Goal: Task Accomplishment & Management: Use online tool/utility

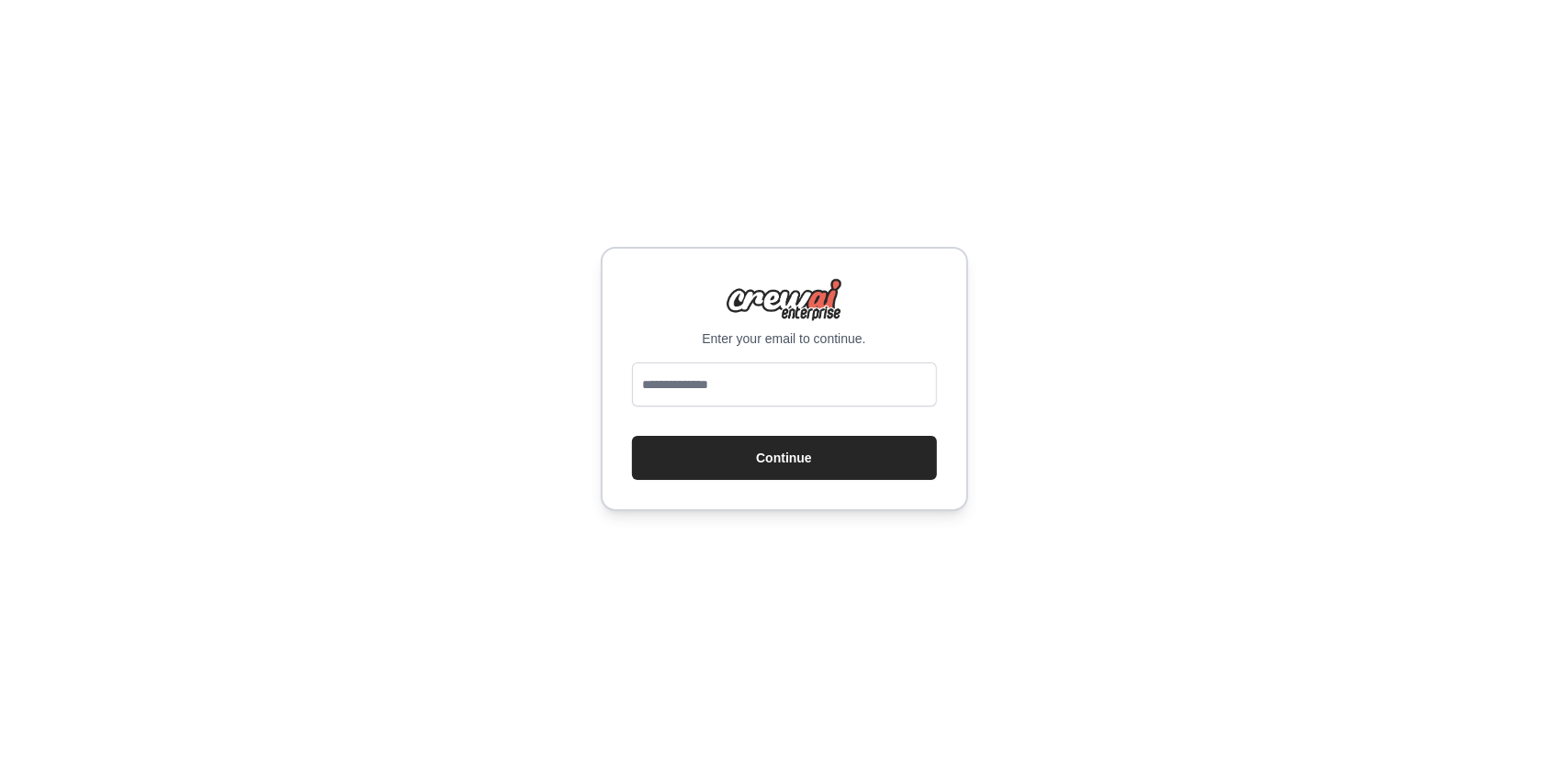
click at [809, 385] on input "email" at bounding box center [784, 384] width 305 height 44
type input "**********"
click at [796, 456] on button "Continue" at bounding box center [784, 457] width 305 height 44
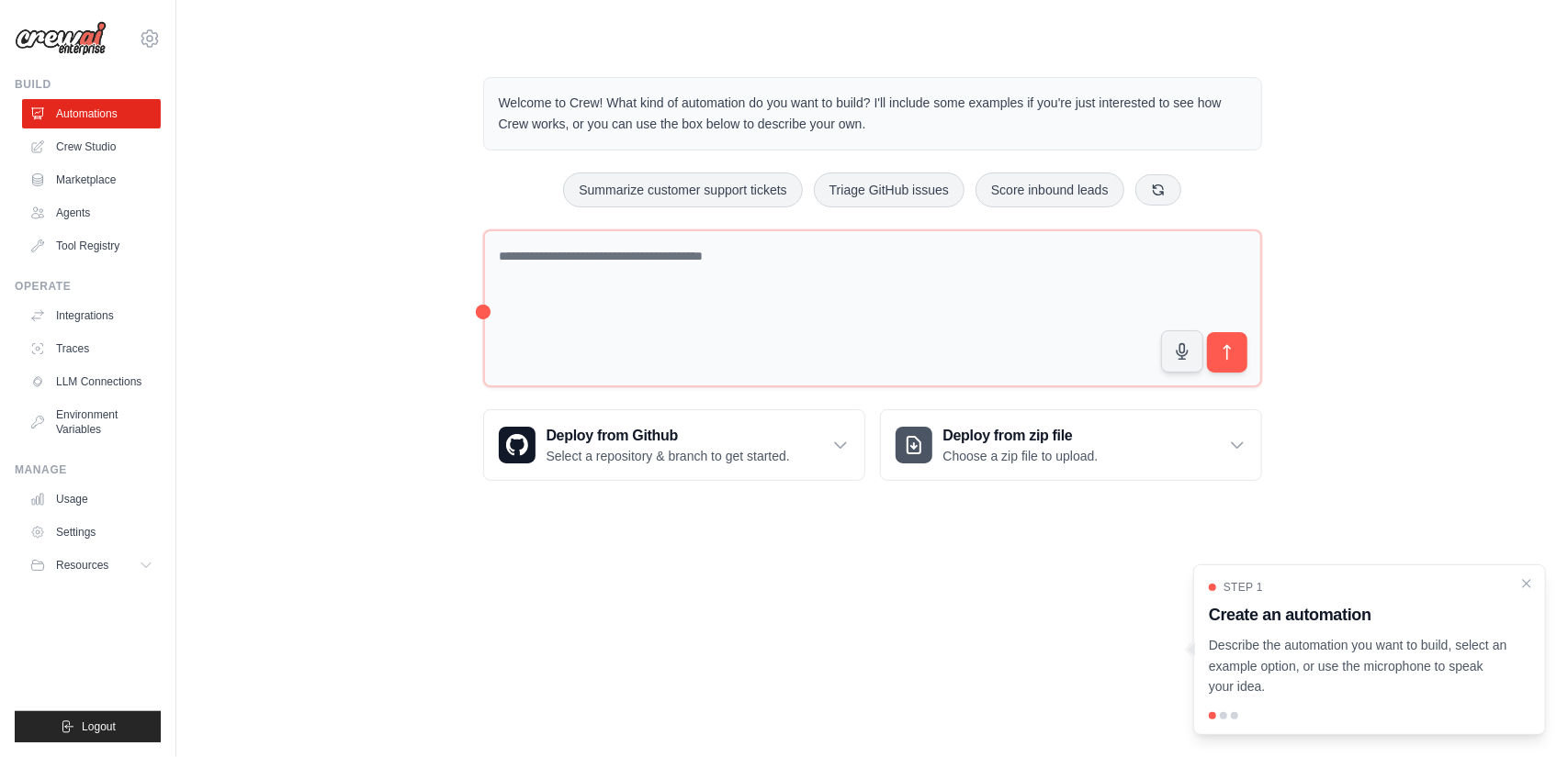
click at [806, 632] on body "[EMAIL_ADDRESS][DOMAIN_NAME] Settings Build Automations Crew Studio" at bounding box center [784, 378] width 1568 height 757
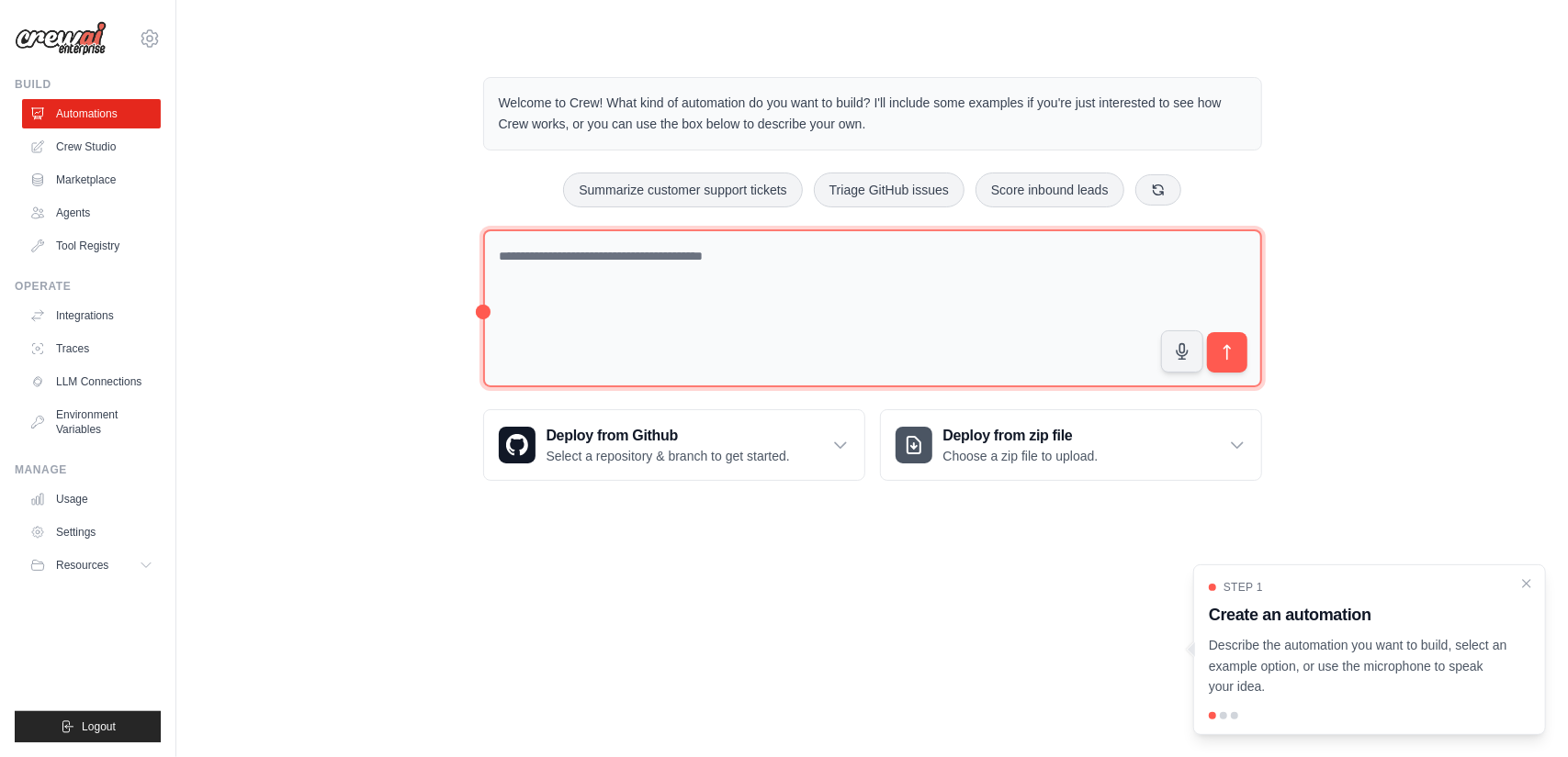
click at [698, 238] on textarea at bounding box center [872, 308] width 779 height 159
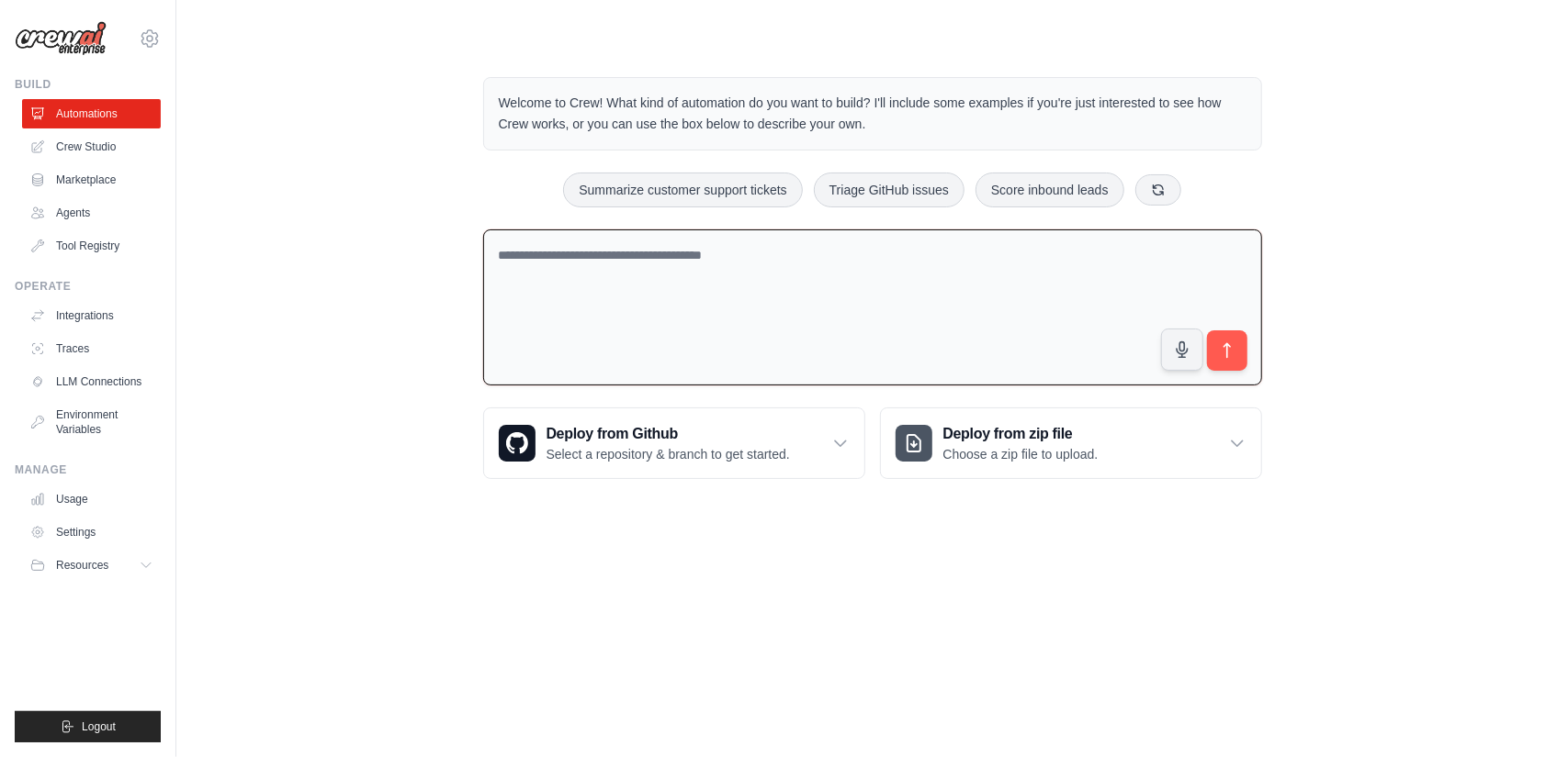
click at [808, 267] on textarea at bounding box center [872, 307] width 779 height 157
click at [868, 566] on body "[EMAIL_ADDRESS][DOMAIN_NAME] Settings Build Automations Crew Studio" at bounding box center [784, 378] width 1568 height 757
click at [804, 250] on textarea at bounding box center [872, 307] width 779 height 157
click at [783, 245] on textarea "**********" at bounding box center [872, 307] width 779 height 157
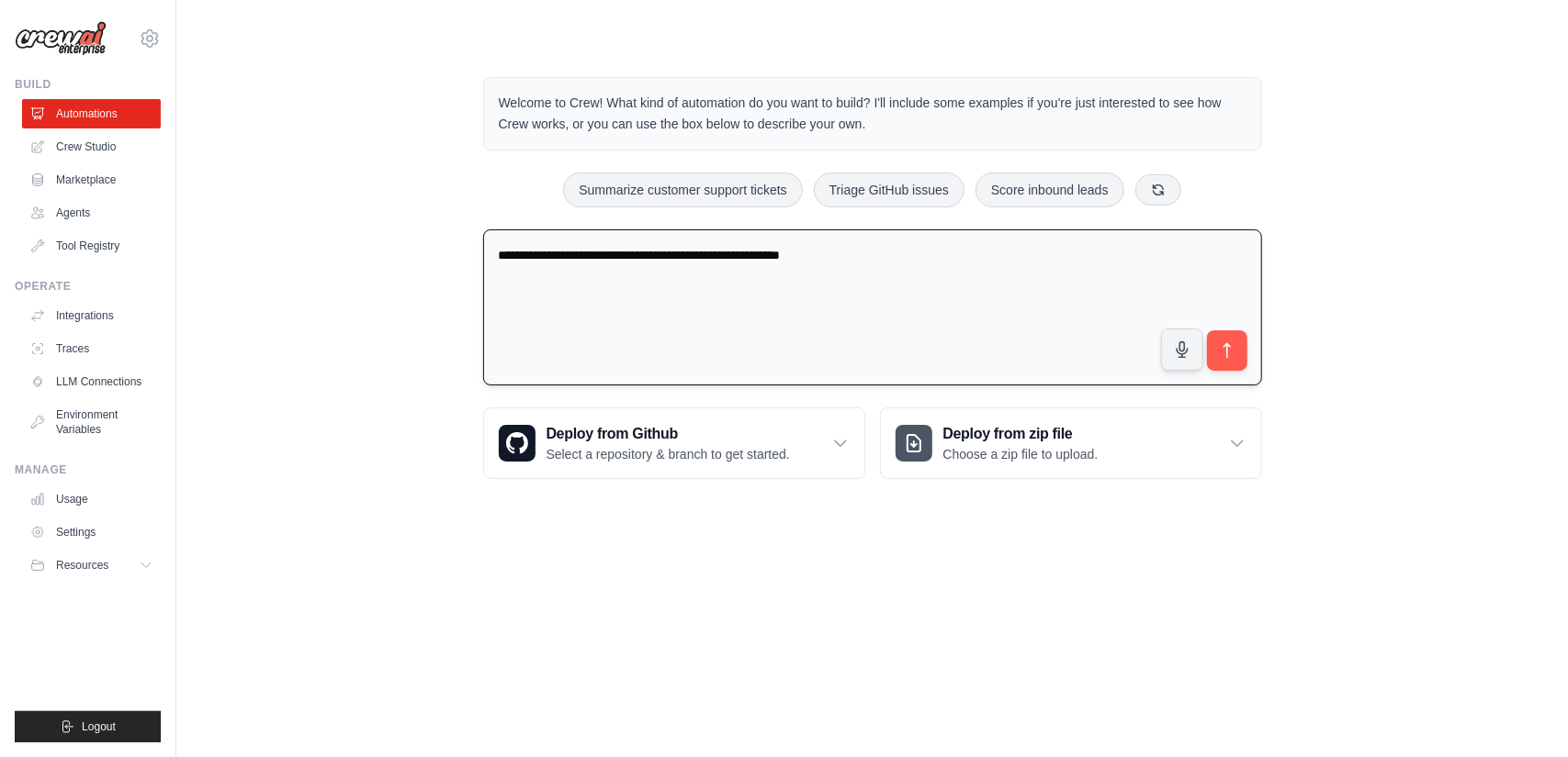
click at [779, 252] on textarea "**********" at bounding box center [872, 307] width 779 height 157
click at [910, 253] on textarea "**********" at bounding box center [872, 307] width 779 height 157
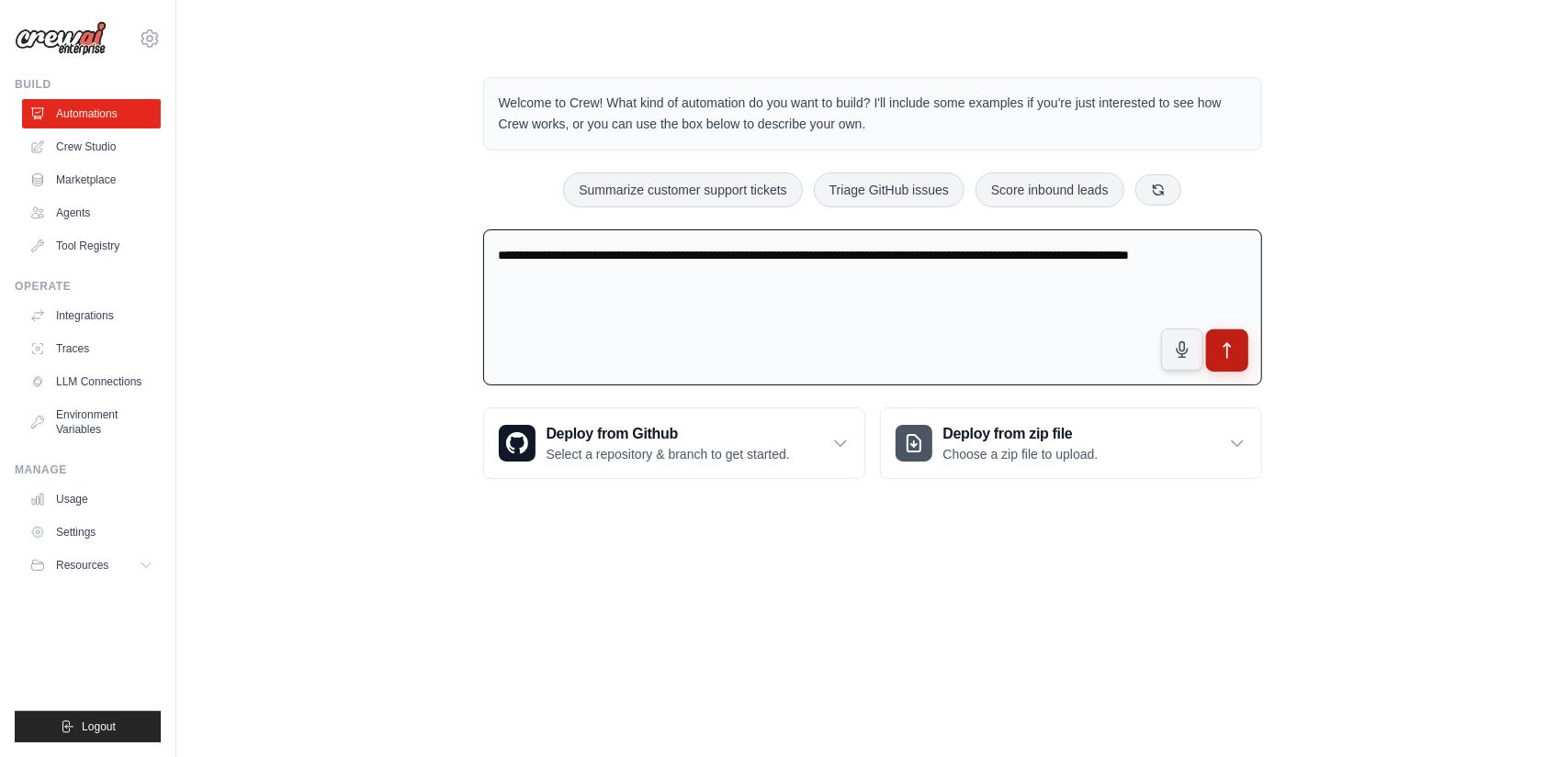
type textarea "**********"
click at [1234, 348] on icon "submit" at bounding box center [1226, 351] width 20 height 20
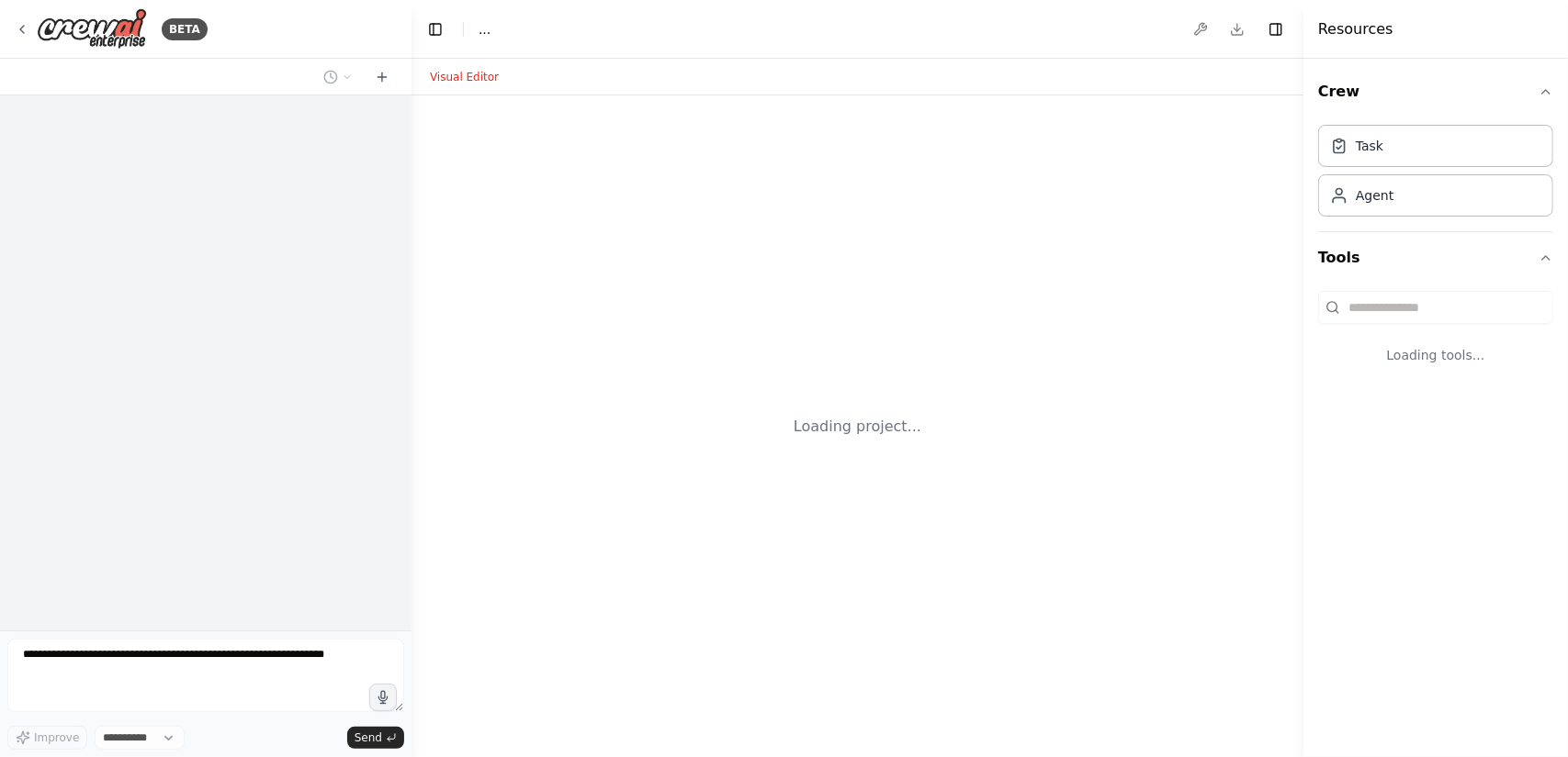
select select "****"
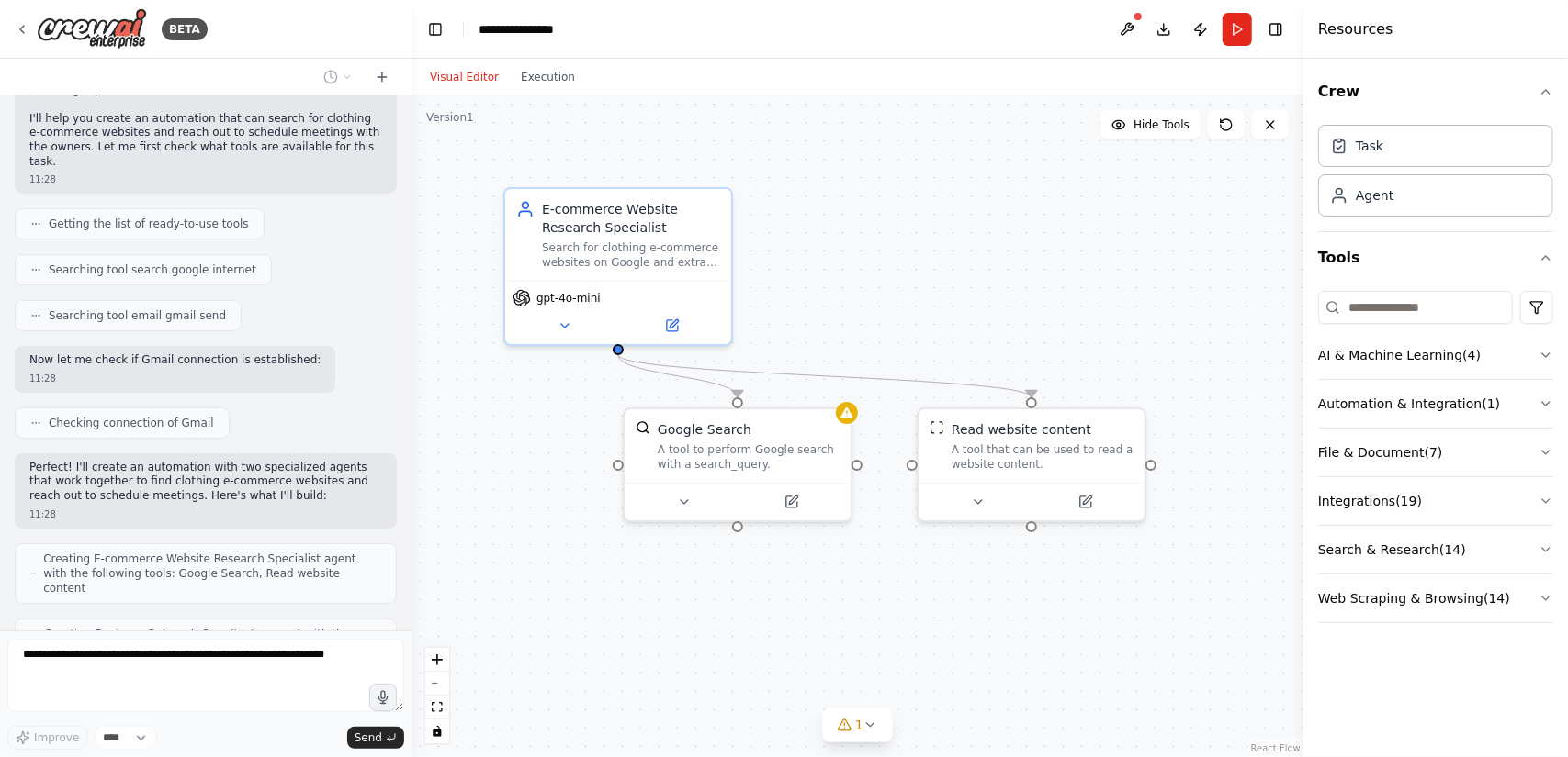
scroll to position [189, 0]
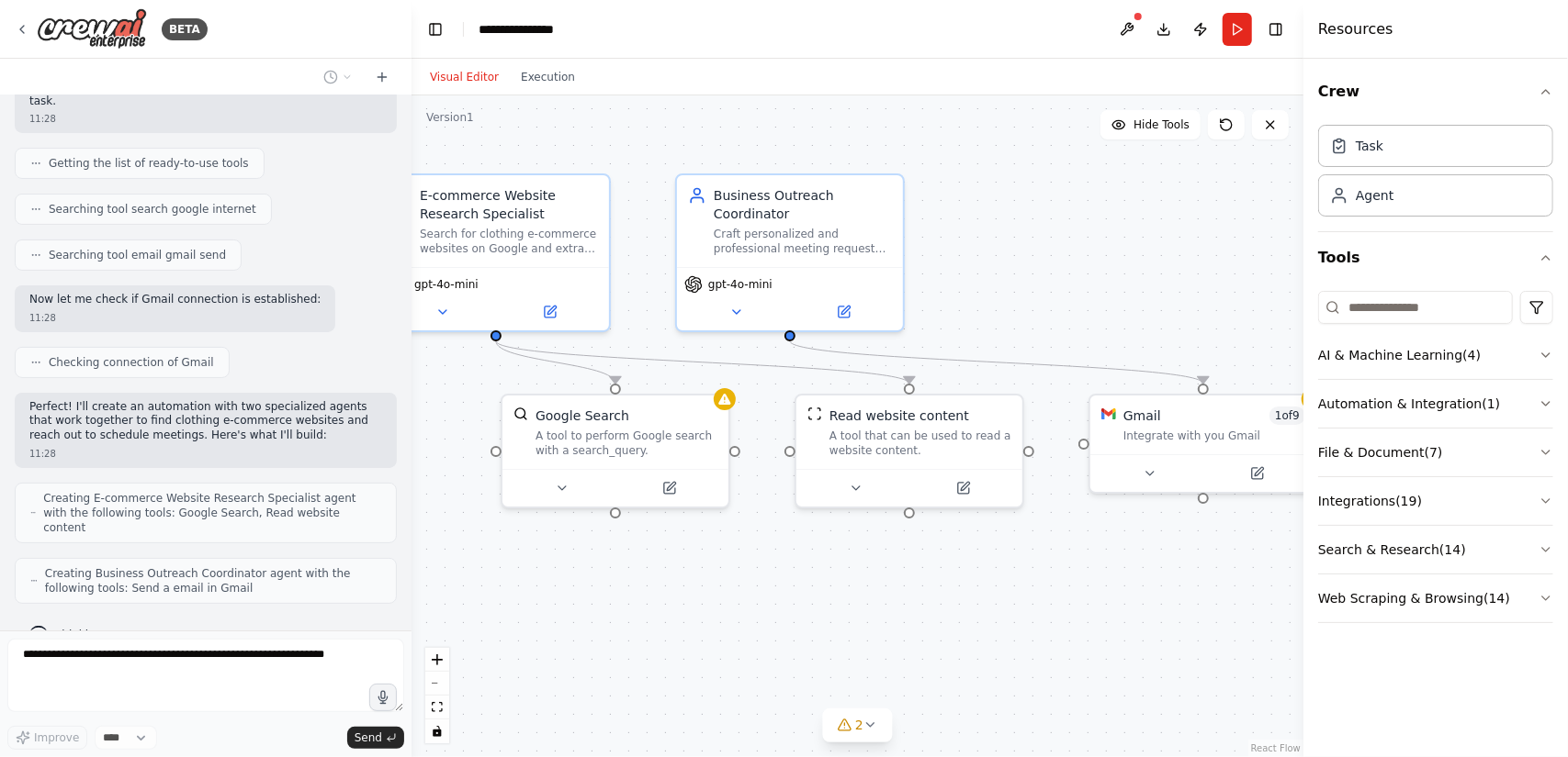
drag, startPoint x: 982, startPoint y: 620, endPoint x: 860, endPoint y: 606, distance: 122.8
click at [860, 606] on div ".deletable-edge-delete-btn { width: 20px; height: 20px; border: 0px solid #ffff…" at bounding box center [857, 426] width 892 height 662
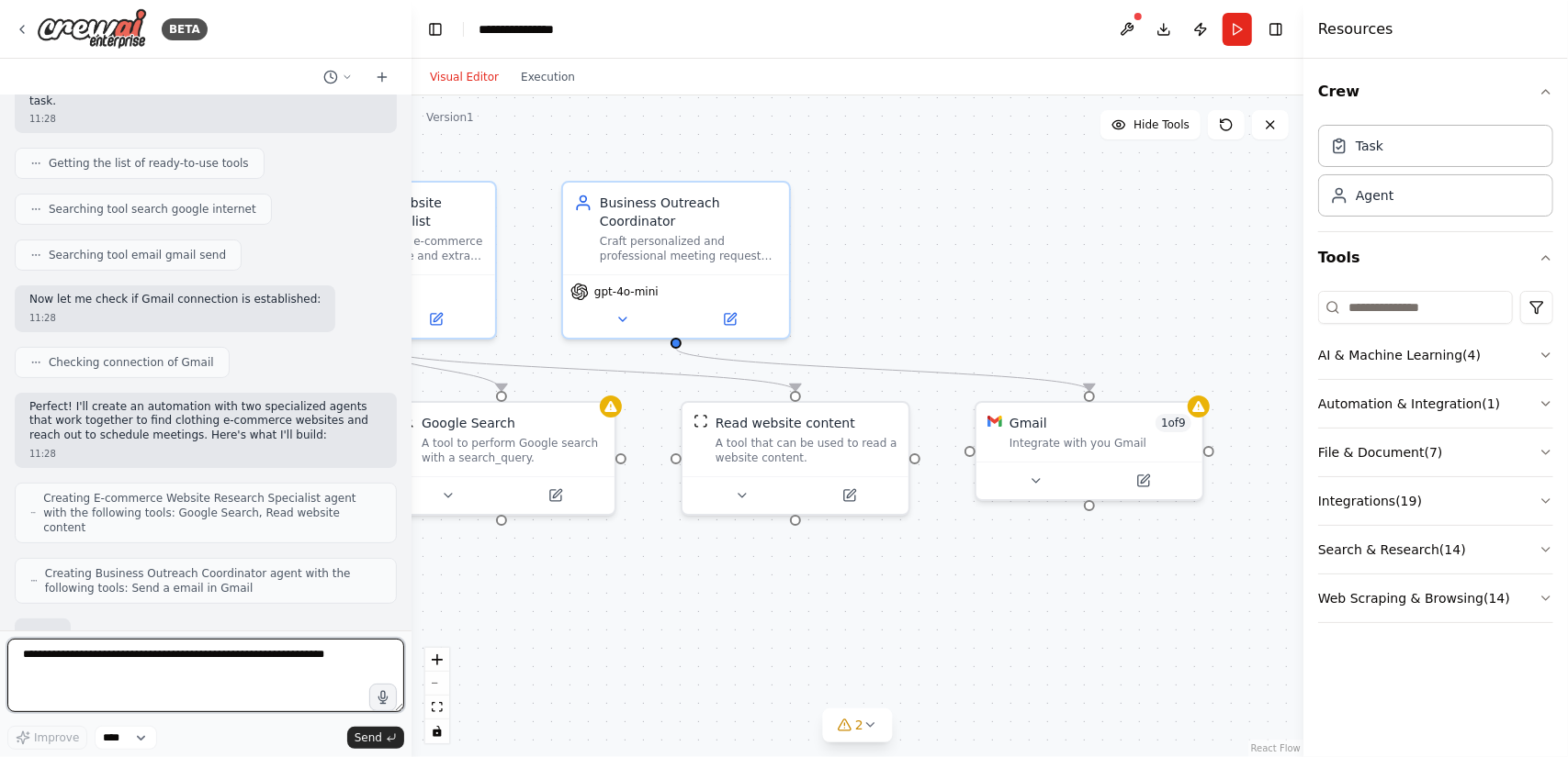
scroll to position [296, 0]
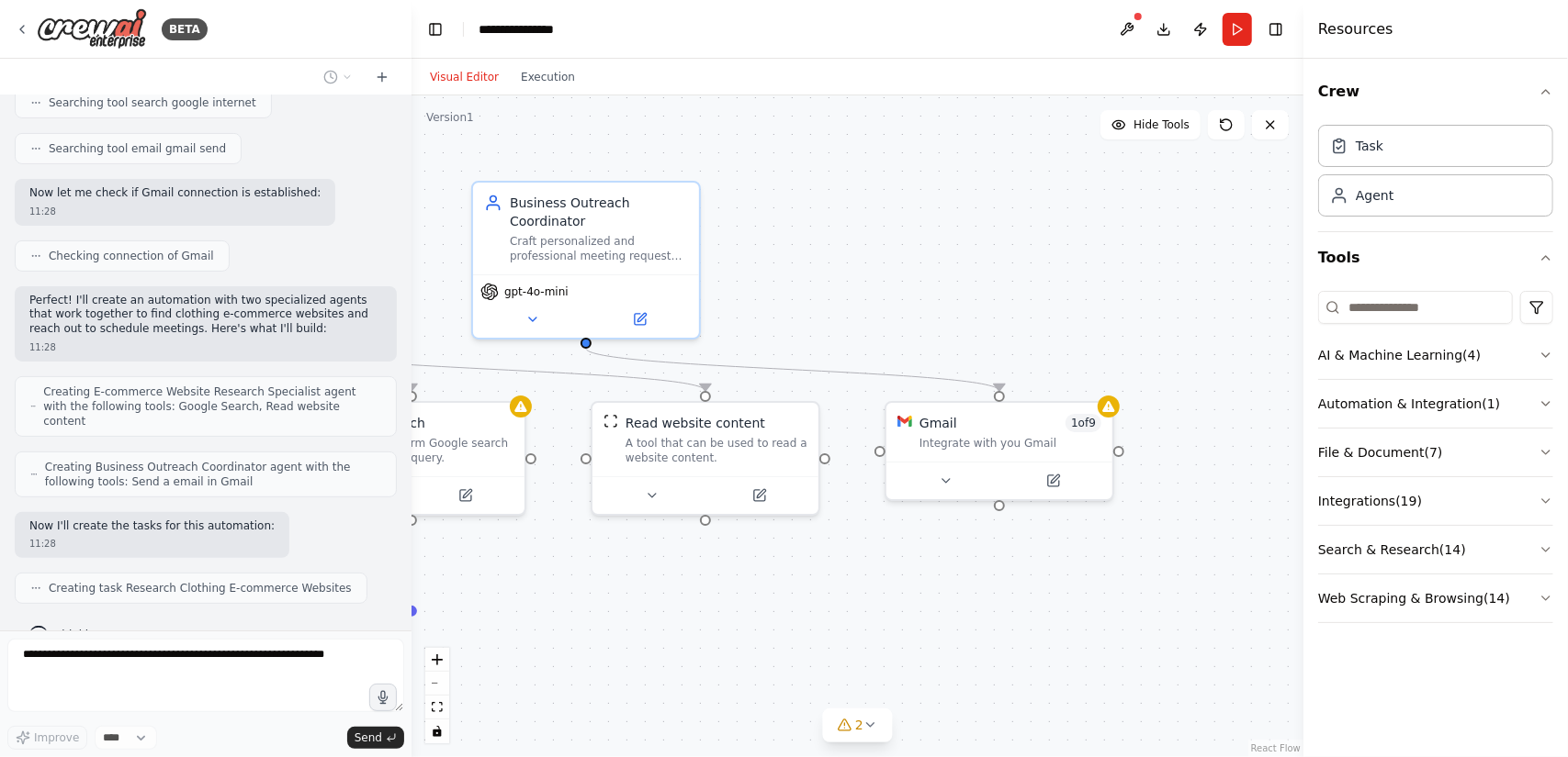
drag, startPoint x: 1031, startPoint y: 618, endPoint x: 829, endPoint y: 624, distance: 202.1
click at [829, 624] on div ".deletable-edge-delete-btn { width: 20px; height: 20px; border: 0px solid #ffff…" at bounding box center [857, 426] width 892 height 662
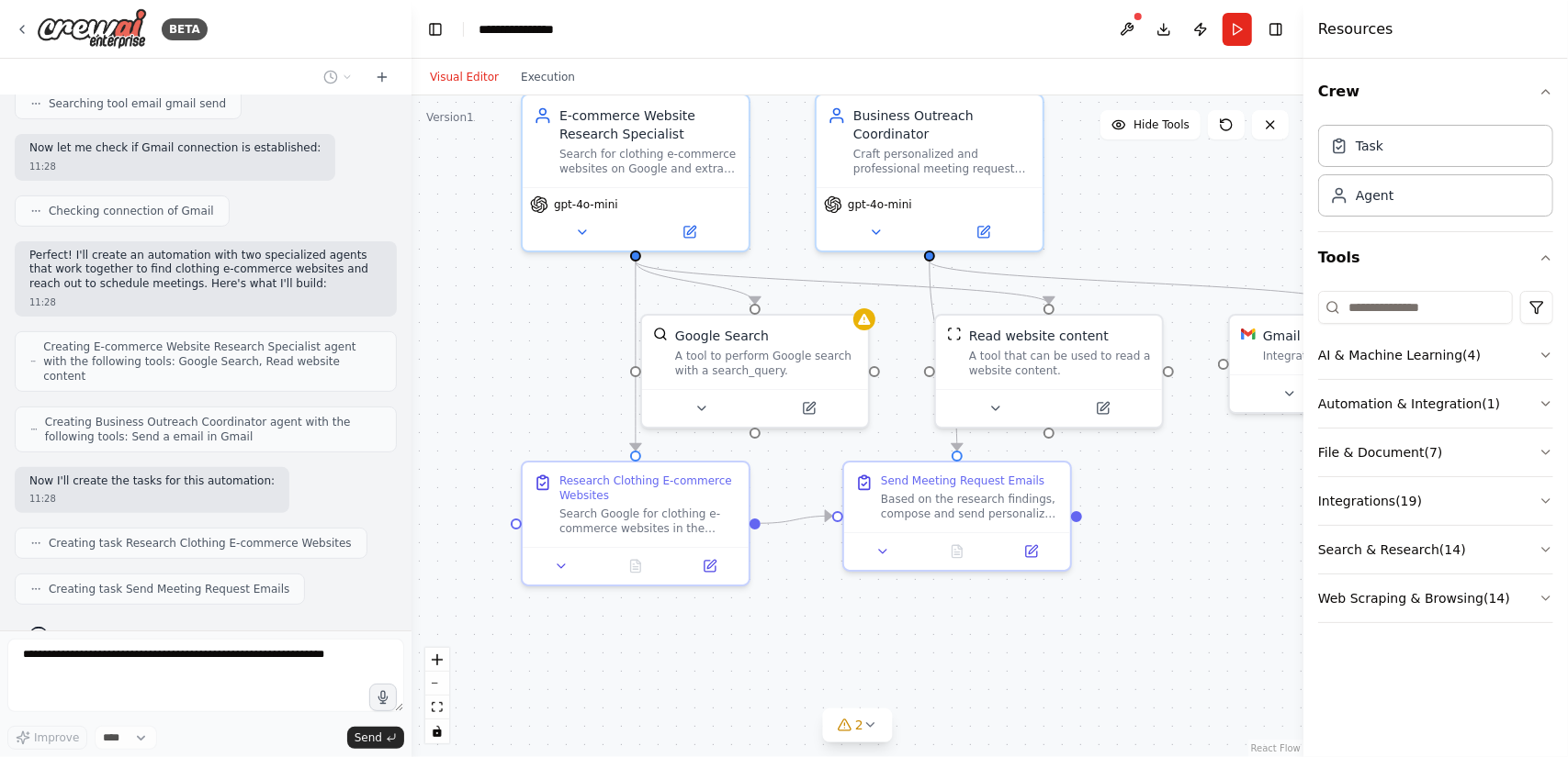
scroll to position [386, 0]
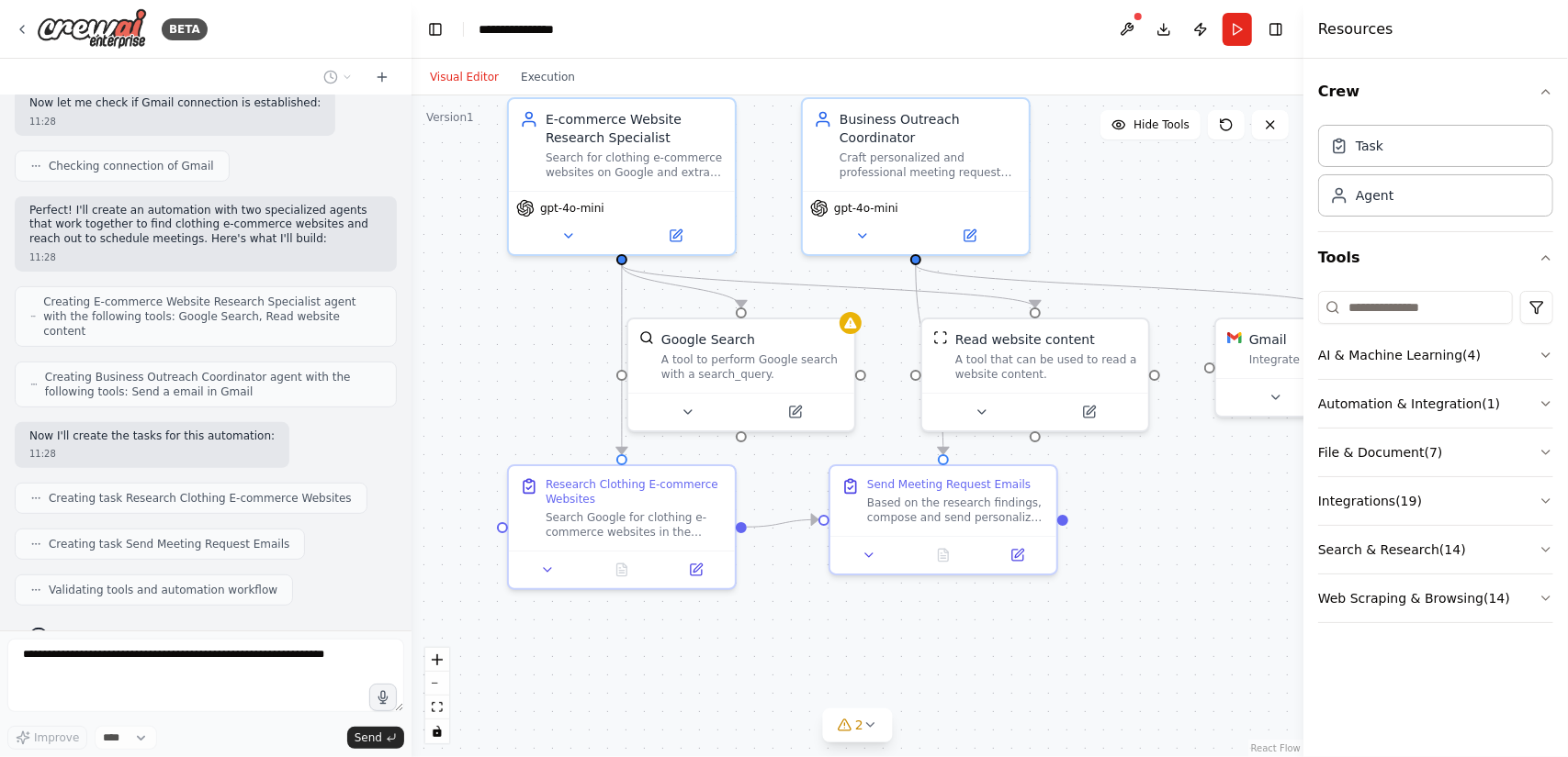
drag, startPoint x: 903, startPoint y: 620, endPoint x: 1232, endPoint y: 537, distance: 339.3
click at [1232, 537] on div ".deletable-edge-delete-btn { width: 20px; height: 20px; border: 0px solid #ffff…" at bounding box center [857, 426] width 892 height 662
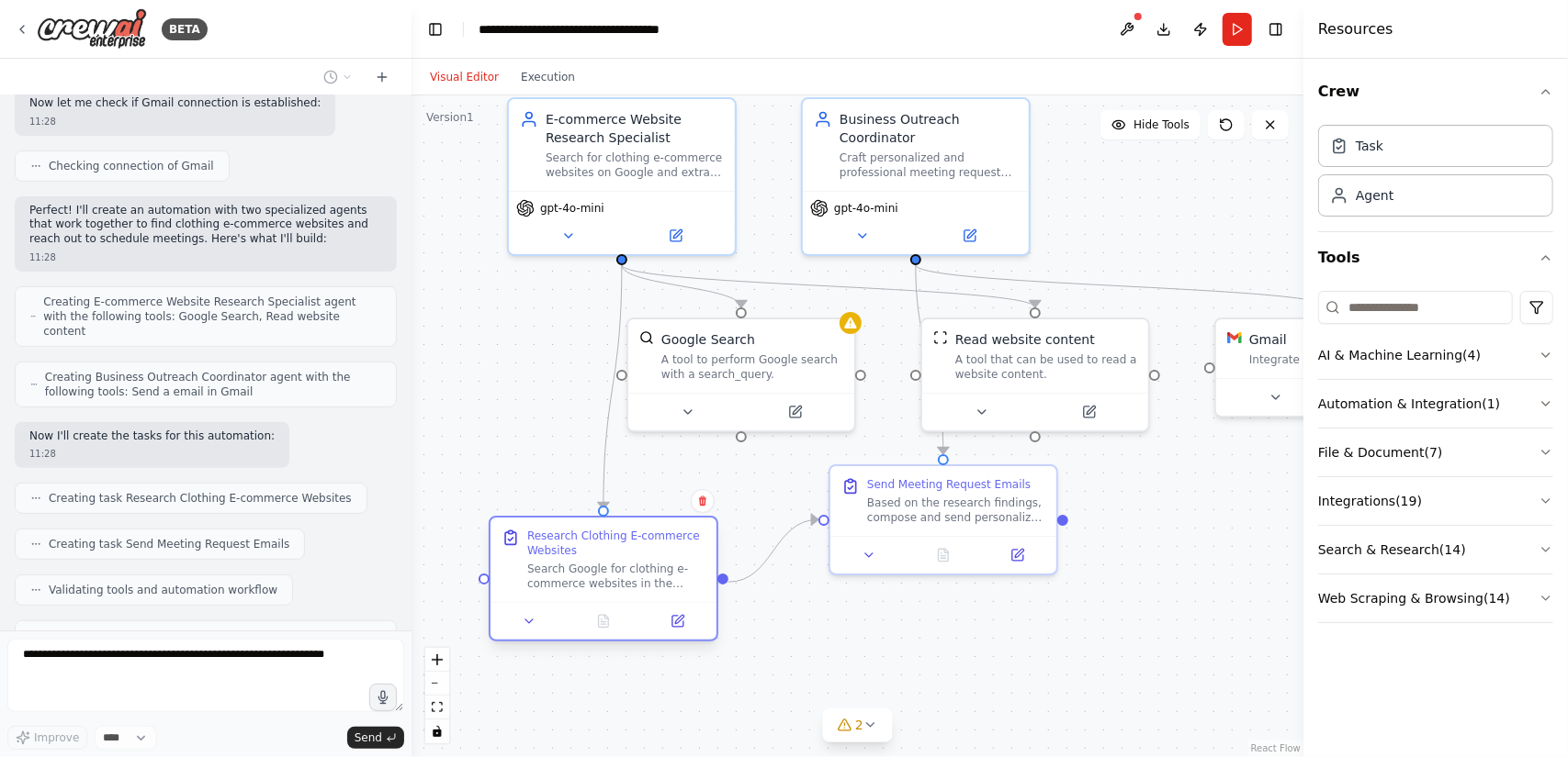
scroll to position [446, 0]
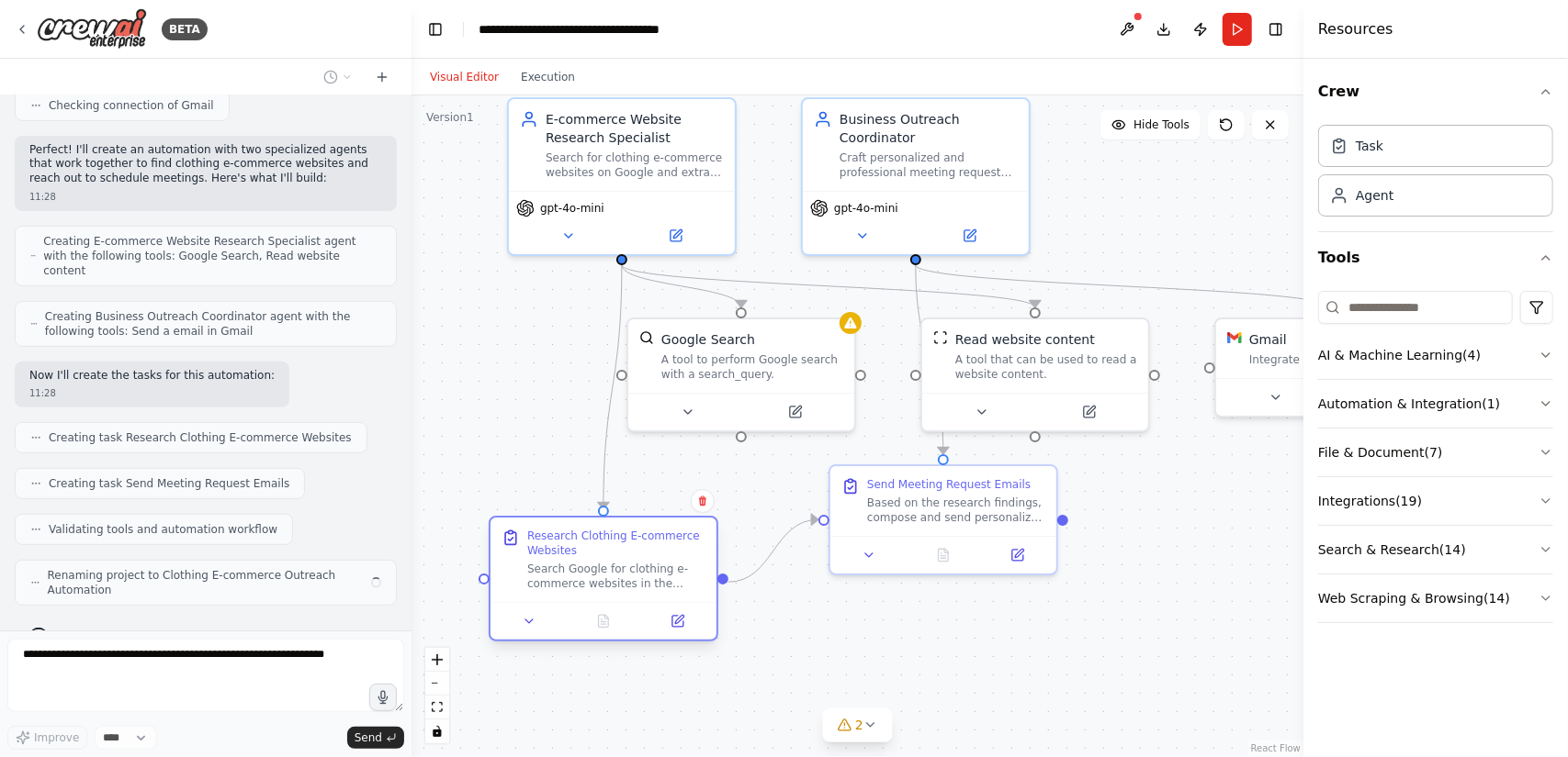
drag, startPoint x: 622, startPoint y: 511, endPoint x: 595, endPoint y: 564, distance: 59.5
click at [595, 564] on div "Search Google for clothing e-commerce websites in the {target_market} market. F…" at bounding box center [616, 576] width 179 height 29
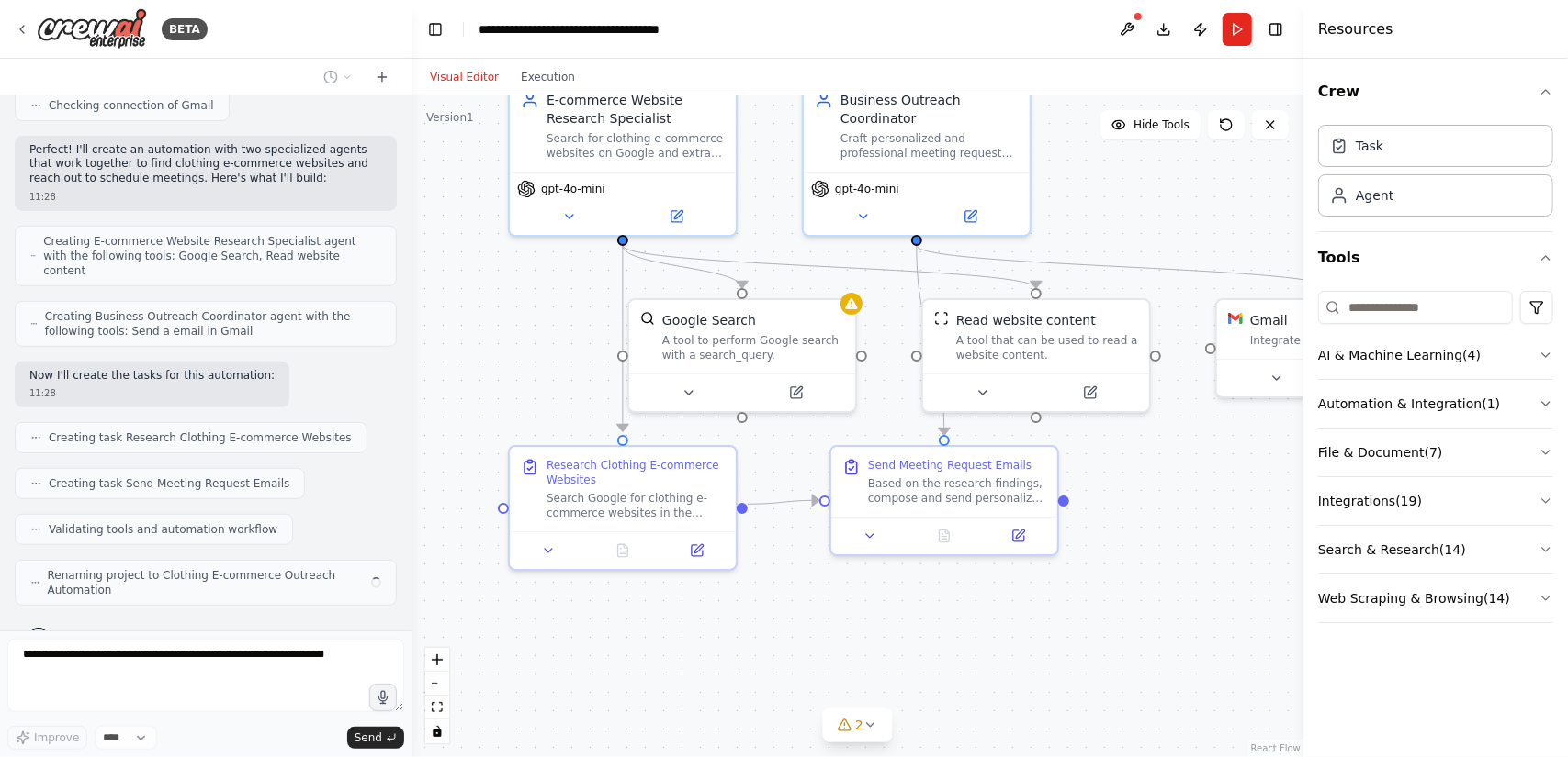
drag, startPoint x: 848, startPoint y: 643, endPoint x: 840, endPoint y: 568, distance: 75.4
click at [840, 570] on div ".deletable-edge-delete-btn { width: 20px; height: 20px; border: 0px solid #ffff…" at bounding box center [857, 426] width 892 height 662
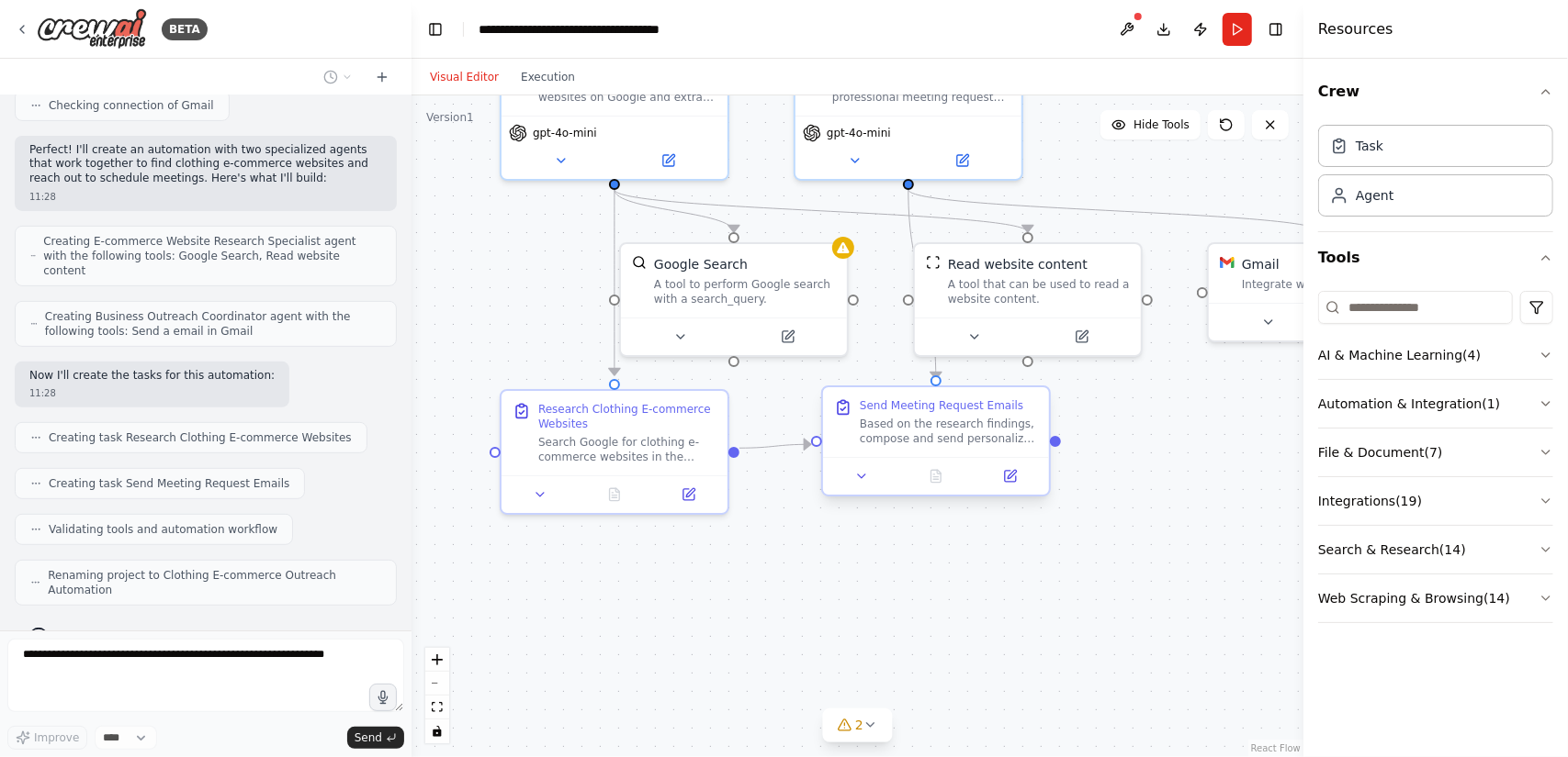
scroll to position [431, 0]
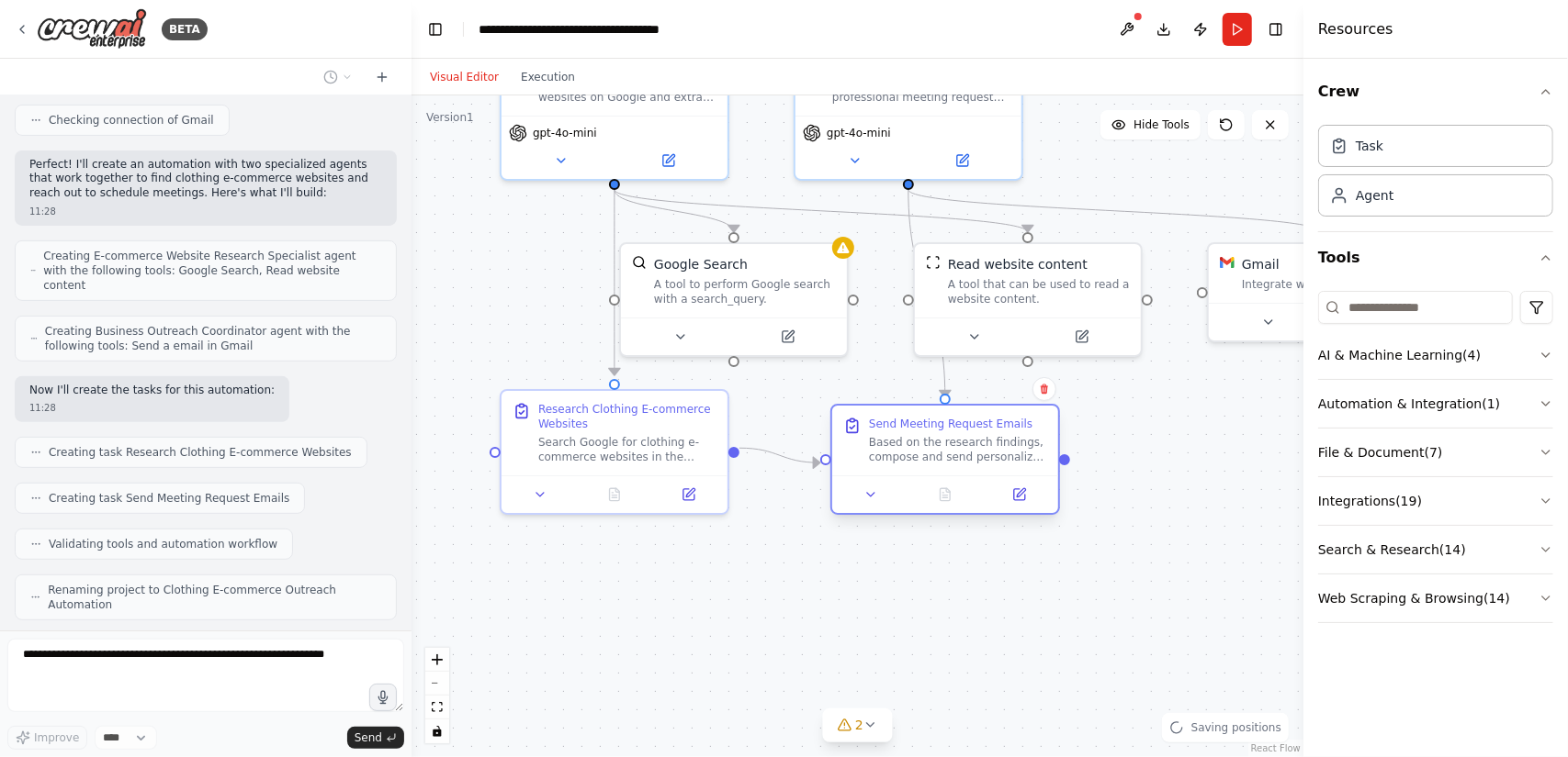
drag, startPoint x: 900, startPoint y: 438, endPoint x: 912, endPoint y: 452, distance: 18.4
click at [912, 452] on div "Based on the research findings, compose and send personalized meeting request e…" at bounding box center [958, 449] width 179 height 29
click at [931, 569] on div ".deletable-edge-delete-btn { width: 20px; height: 20px; border: 0px solid #ffff…" at bounding box center [857, 426] width 892 height 662
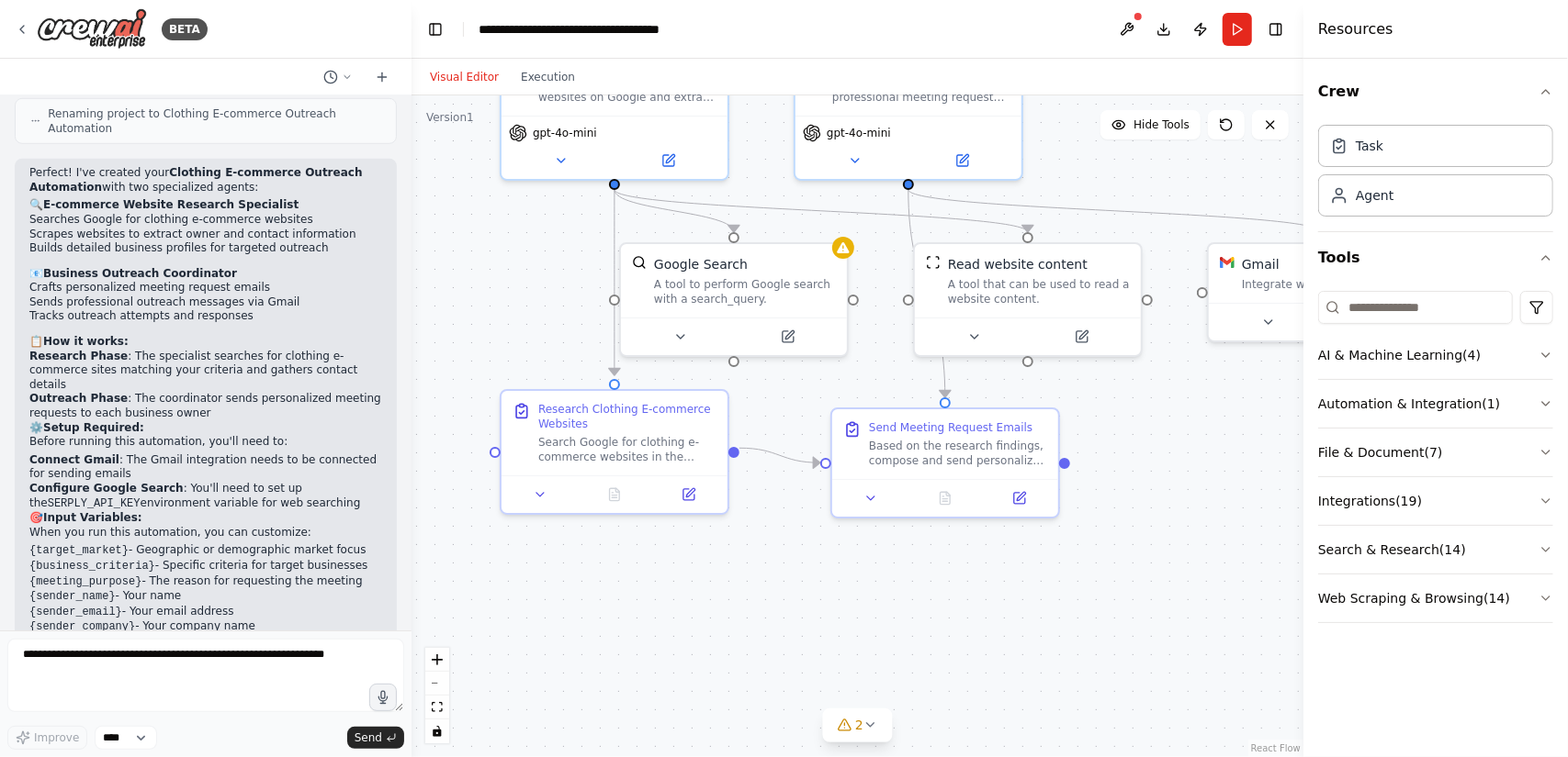
scroll to position [921, 0]
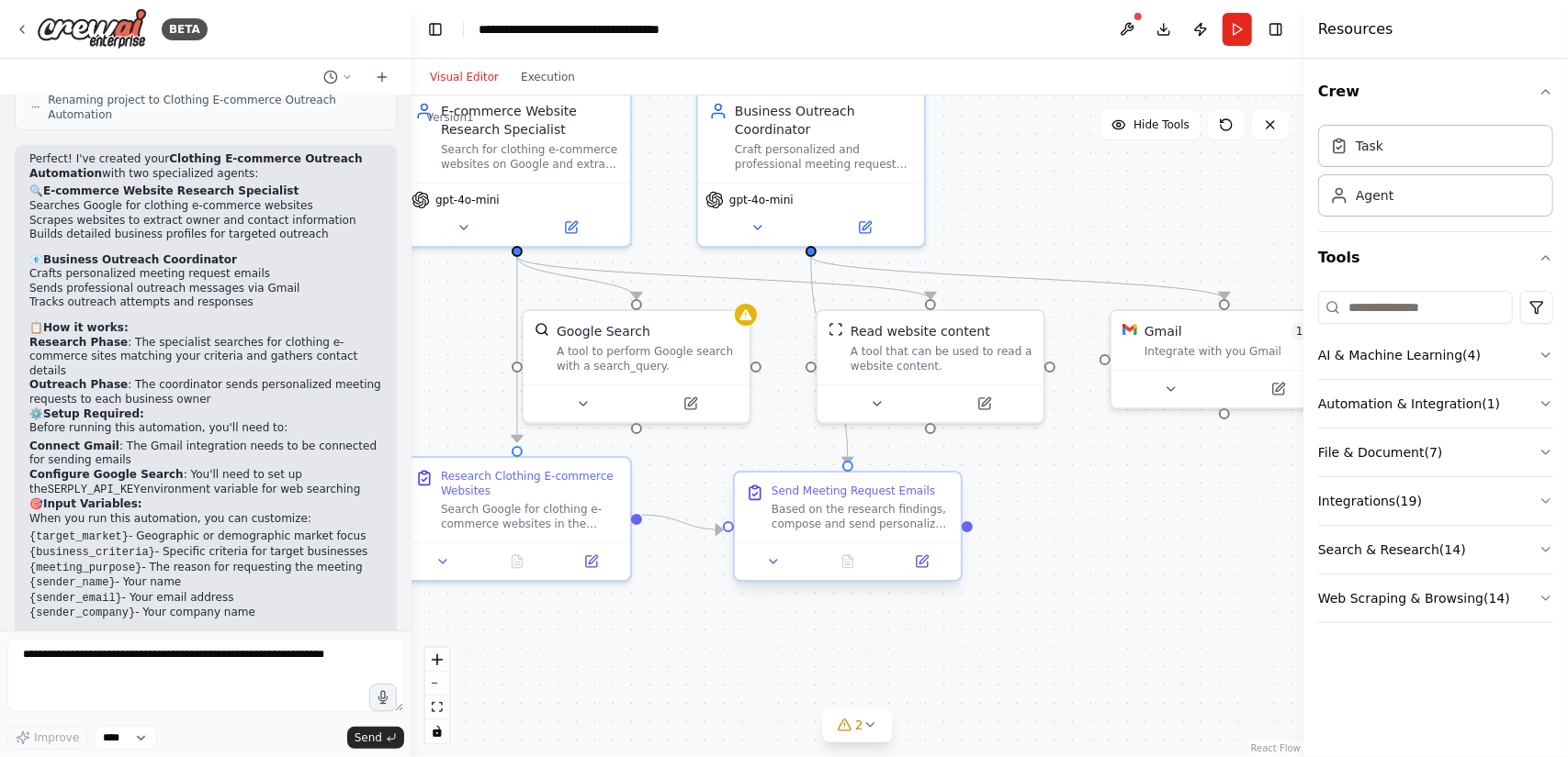
drag, startPoint x: 908, startPoint y: 500, endPoint x: 816, endPoint y: 541, distance: 100.7
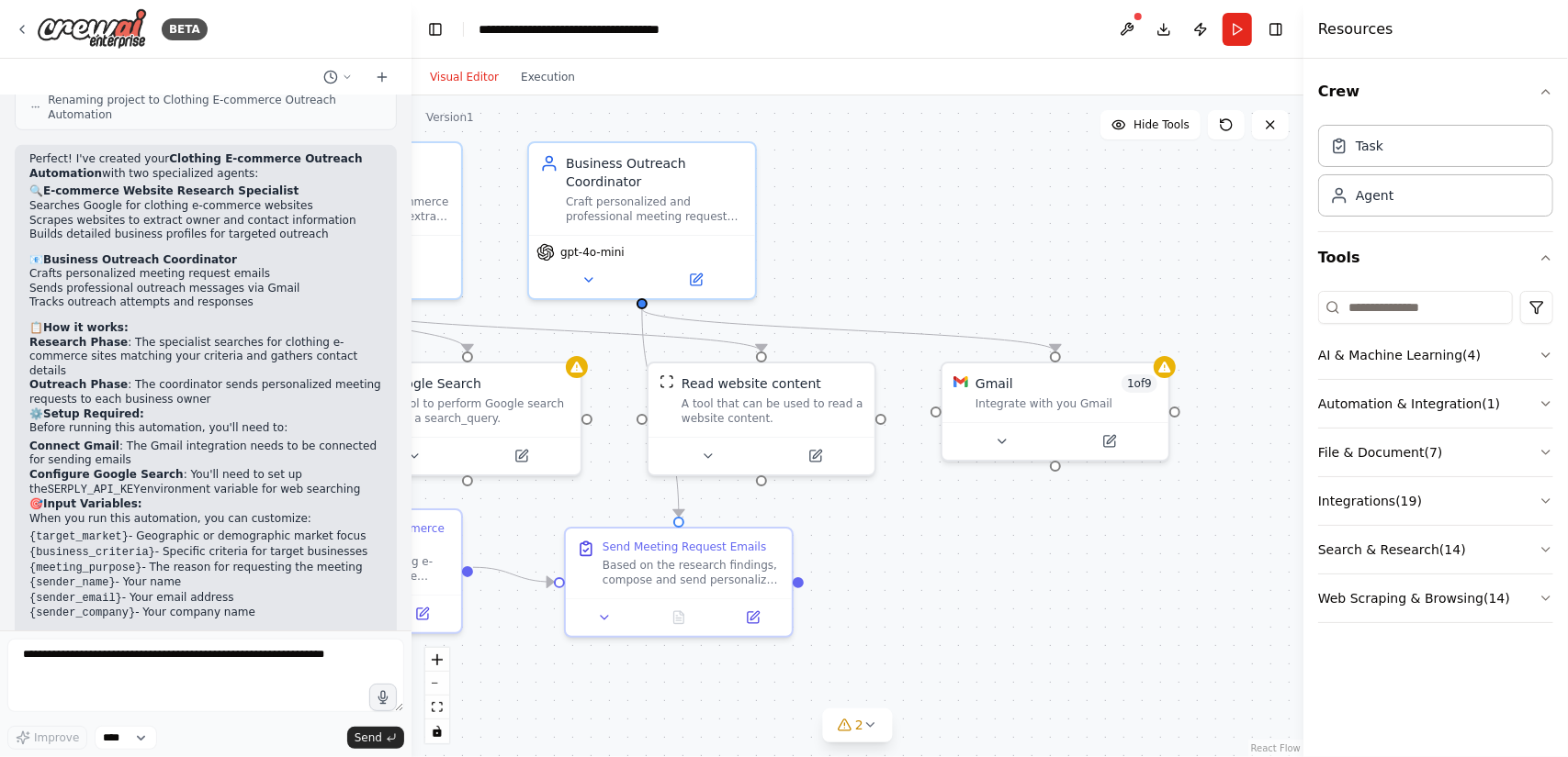
drag, startPoint x: 1029, startPoint y: 583, endPoint x: 952, endPoint y: 594, distance: 77.8
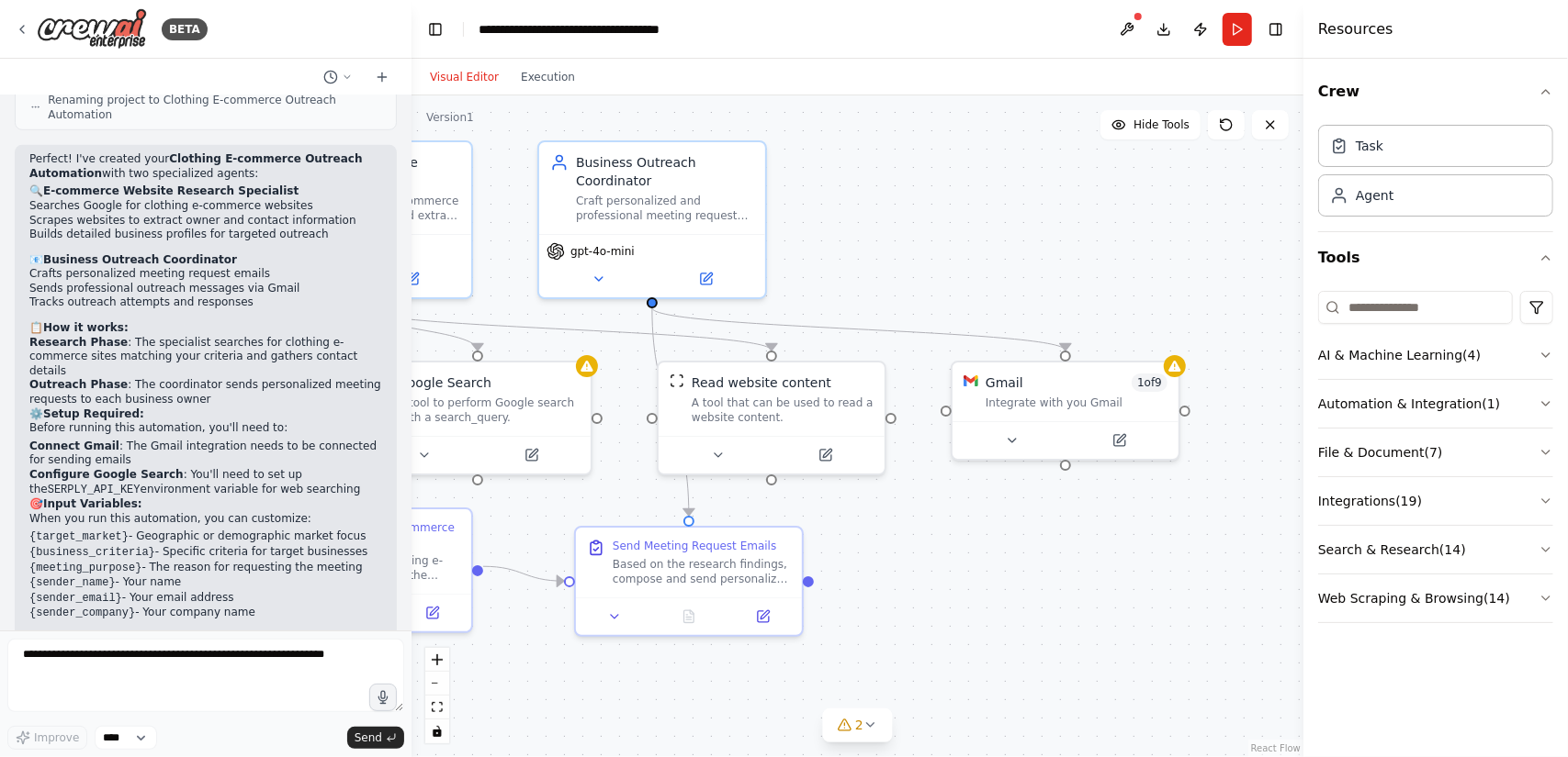
drag, startPoint x: 951, startPoint y: 594, endPoint x: 979, endPoint y: 592, distance: 28.1
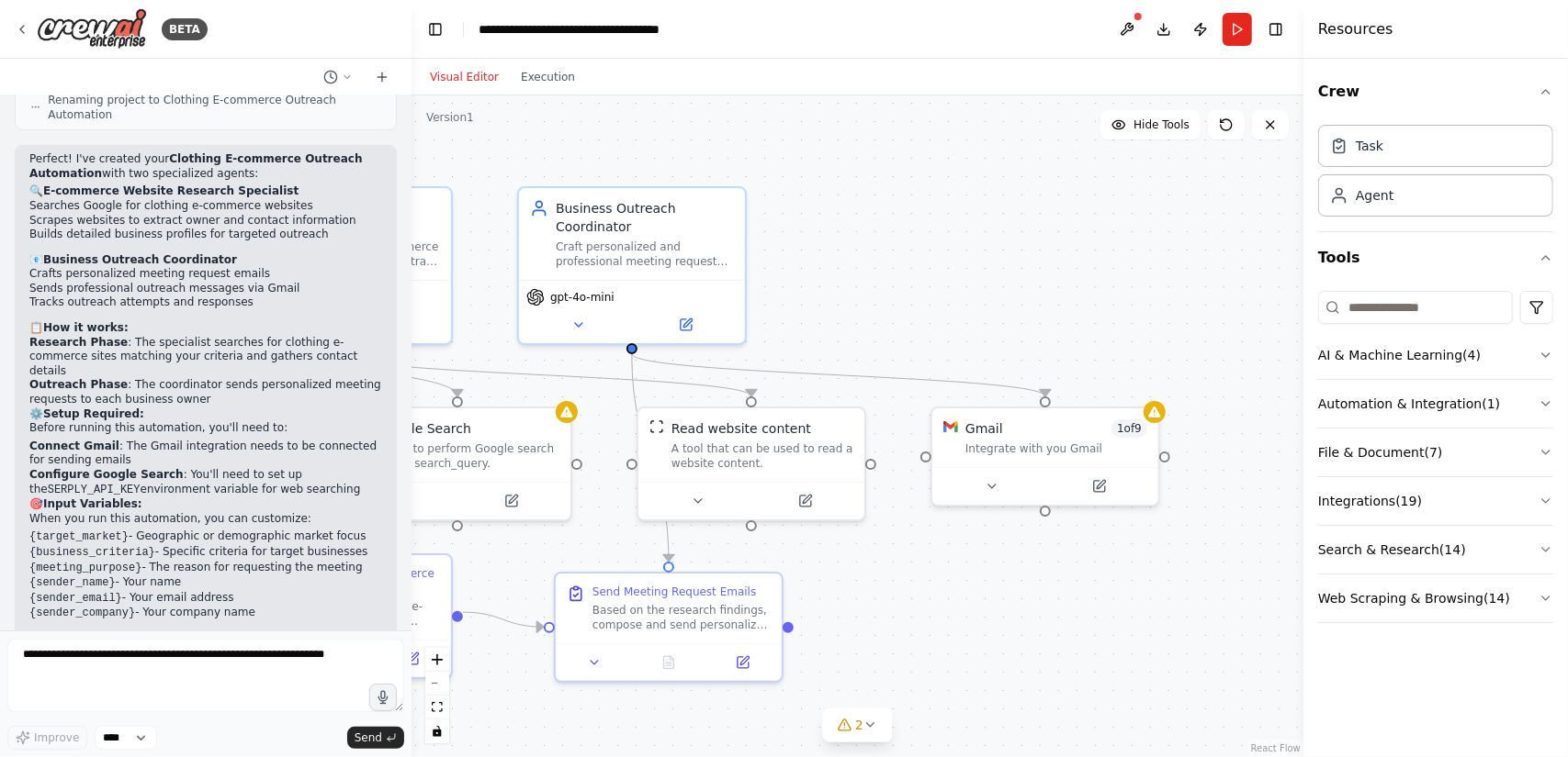
drag, startPoint x: 981, startPoint y: 580, endPoint x: 942, endPoint y: 627, distance: 61.1
click at [659, 226] on div "Business Outreach Coordinator" at bounding box center [644, 213] width 179 height 37
click at [652, 249] on div "Craft personalized and professional meeting request emails to clothing e-commer…" at bounding box center [644, 250] width 179 height 29
click at [651, 251] on div "Craft personalized and professional meeting request emails to clothing e-commer…" at bounding box center [644, 250] width 179 height 29
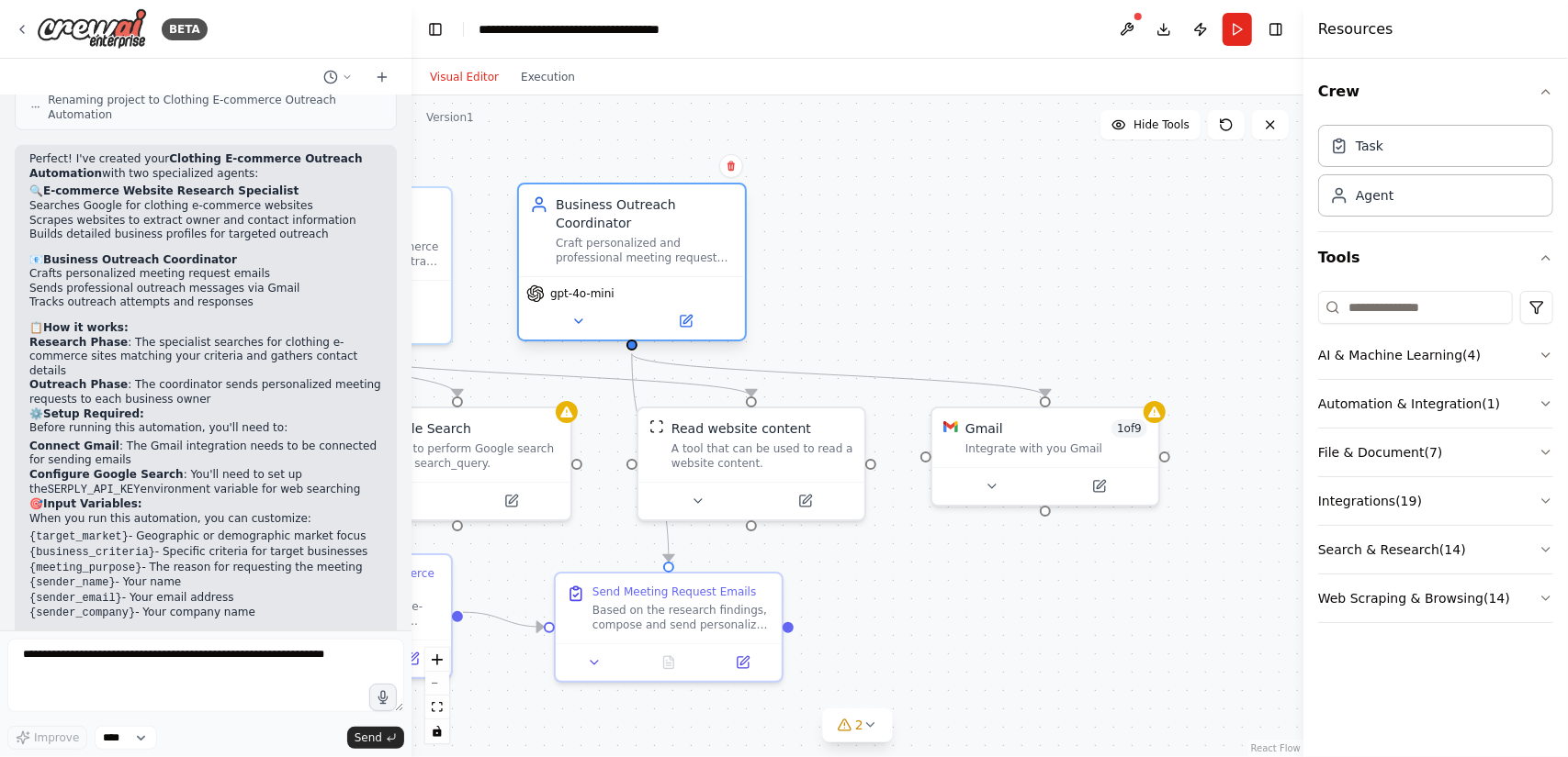
click at [651, 251] on div "Craft personalized and professional meeting request emails to clothing e-commer…" at bounding box center [644, 250] width 179 height 29
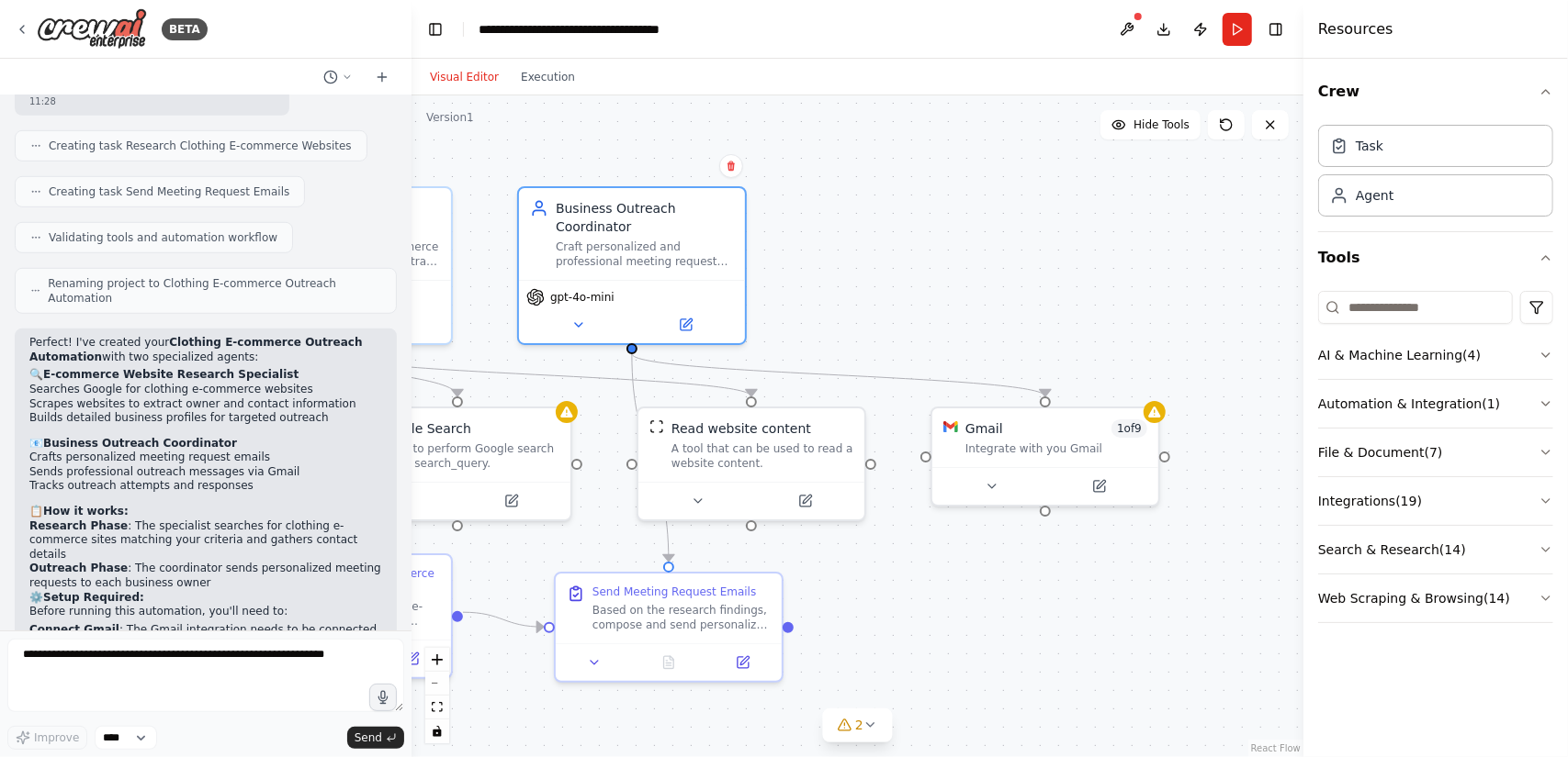
scroll to position [738, 0]
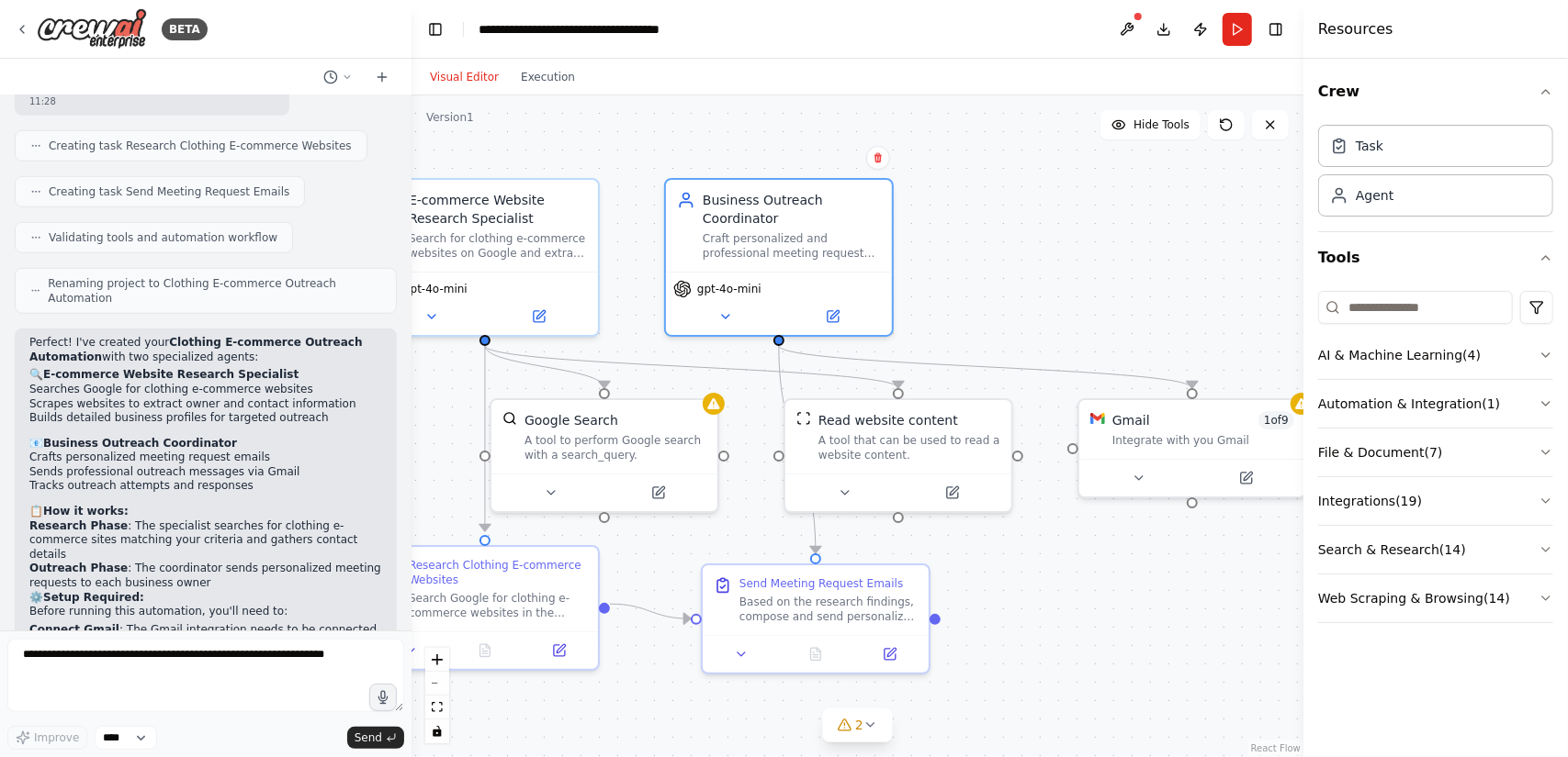
drag, startPoint x: 971, startPoint y: 197, endPoint x: 1126, endPoint y: 186, distance: 155.4
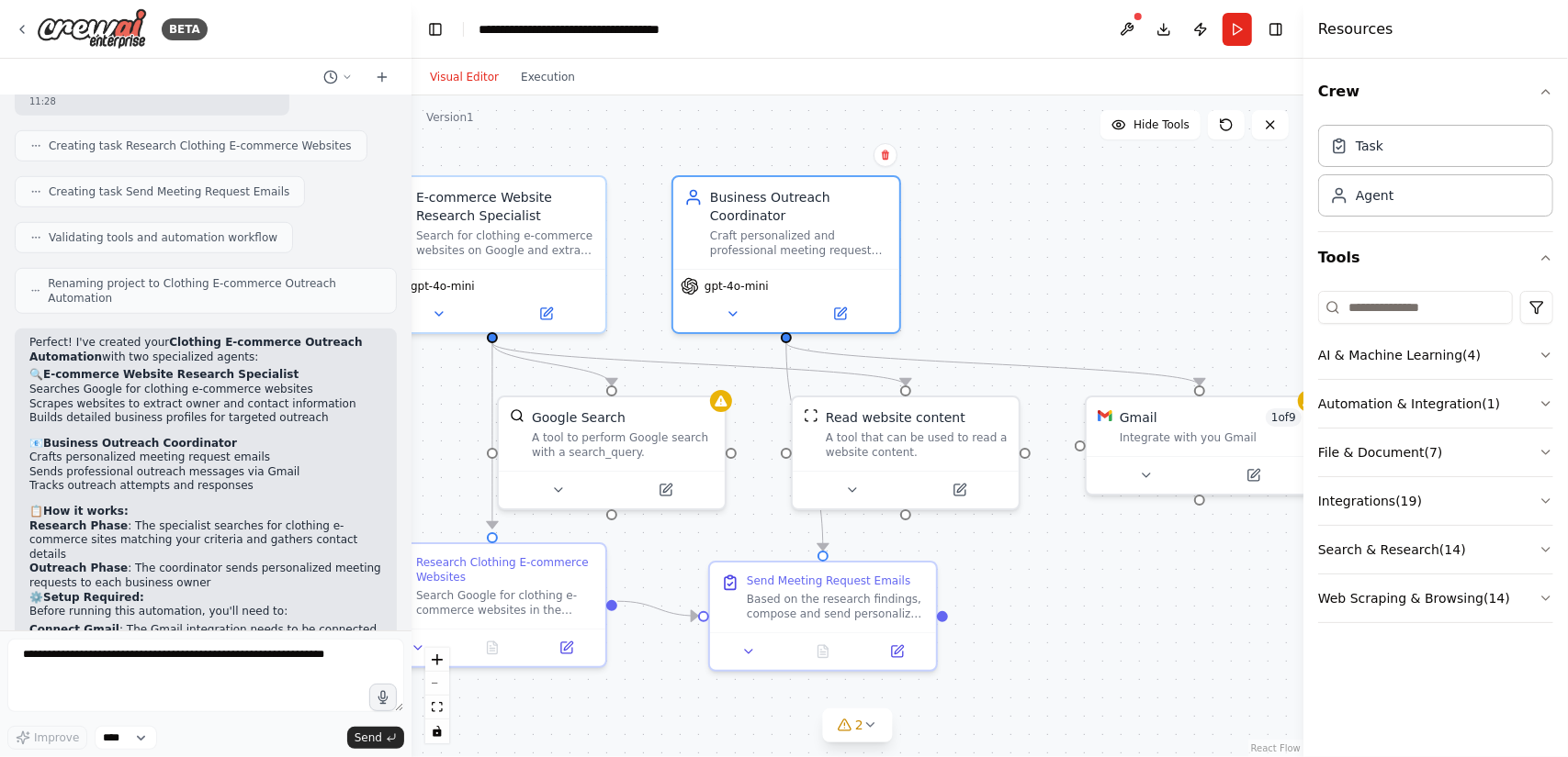
drag, startPoint x: 1126, startPoint y: 184, endPoint x: 1138, endPoint y: 176, distance: 14.4
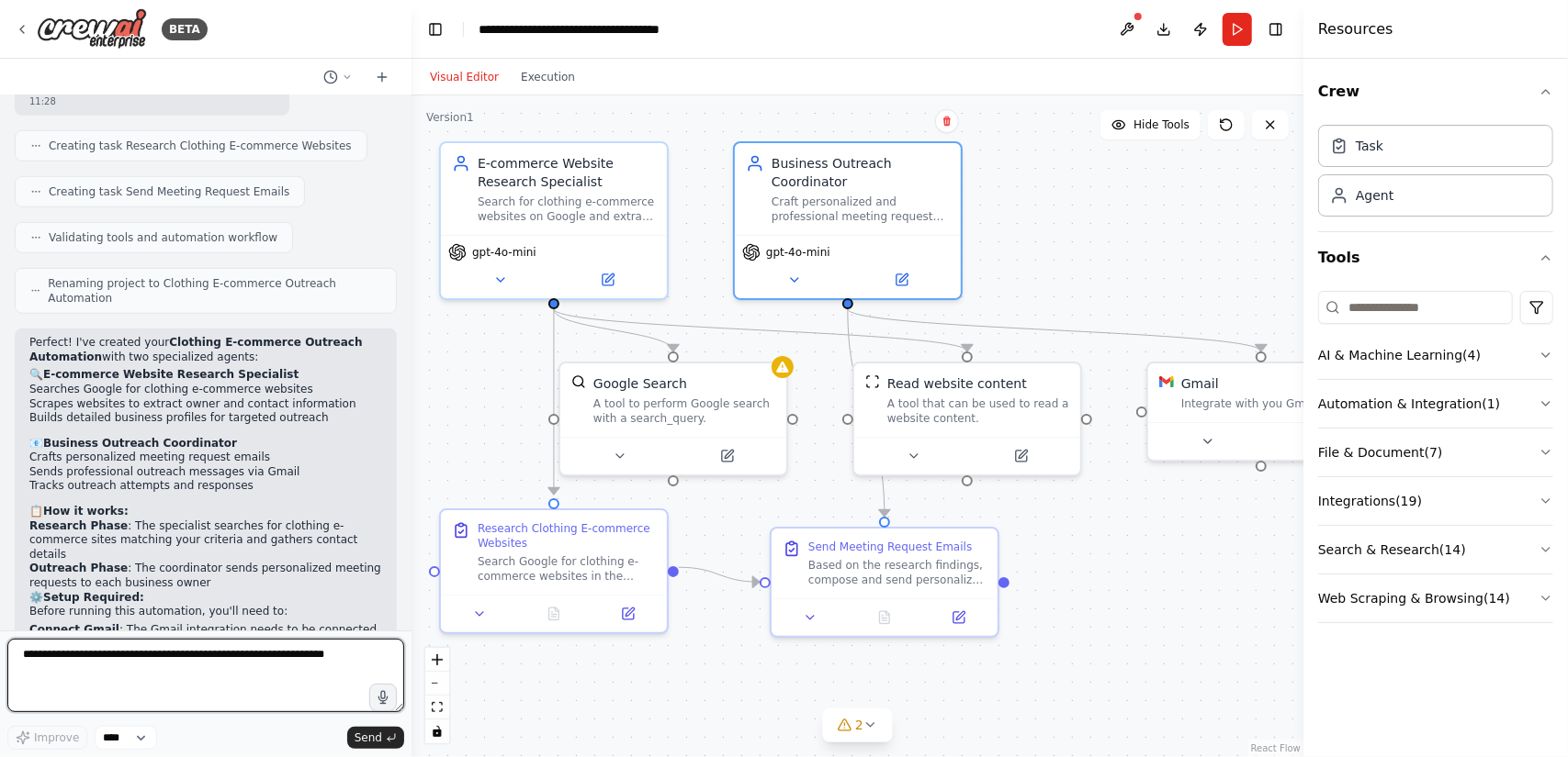
click at [231, 684] on textarea at bounding box center [206, 675] width 396 height 73
type textarea "**********"
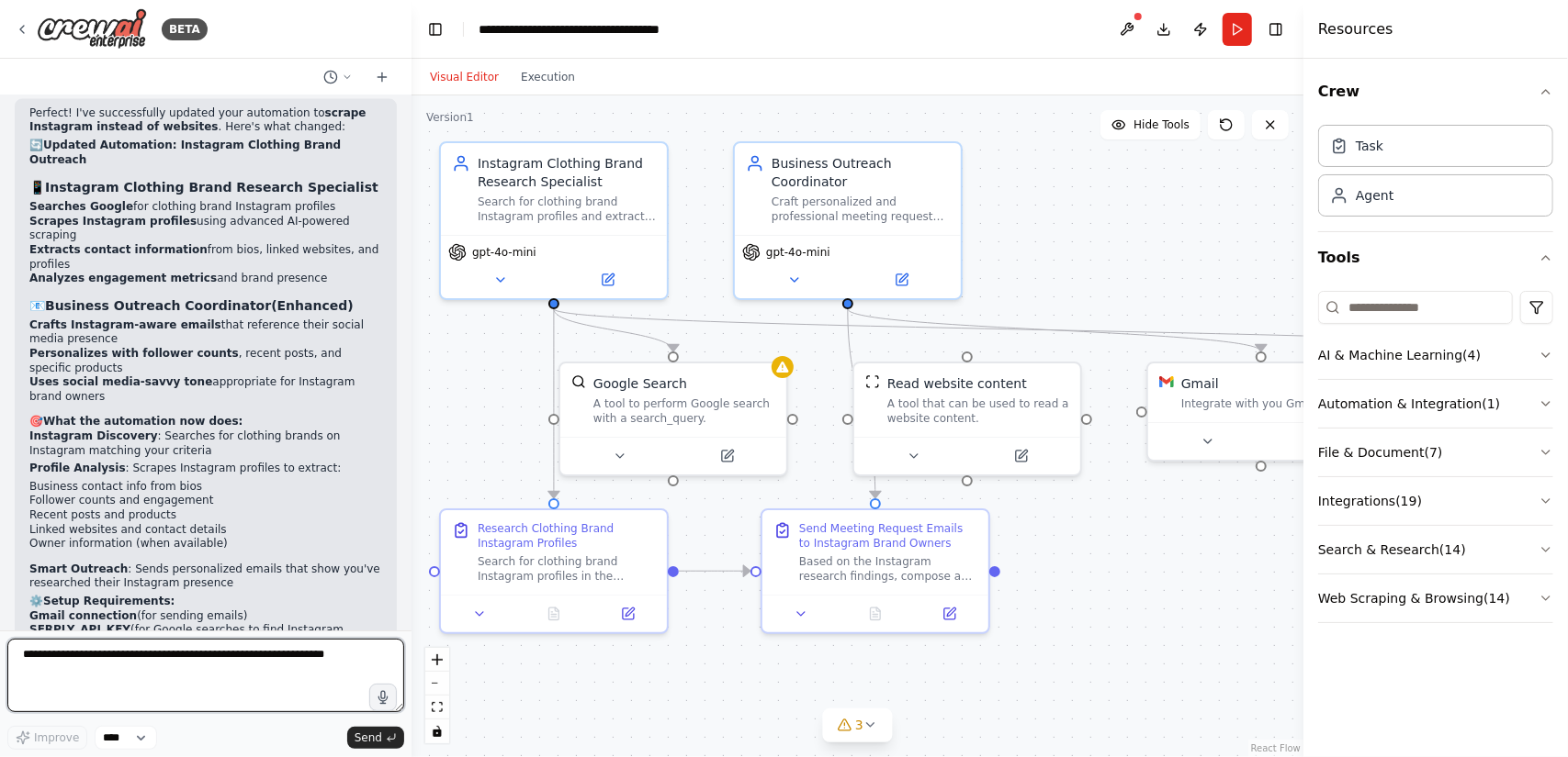
scroll to position [2163, 0]
click at [618, 228] on div "Instagram Clothing Brand Research Specialist Search for clothing brand Instagra…" at bounding box center [553, 186] width 225 height 92
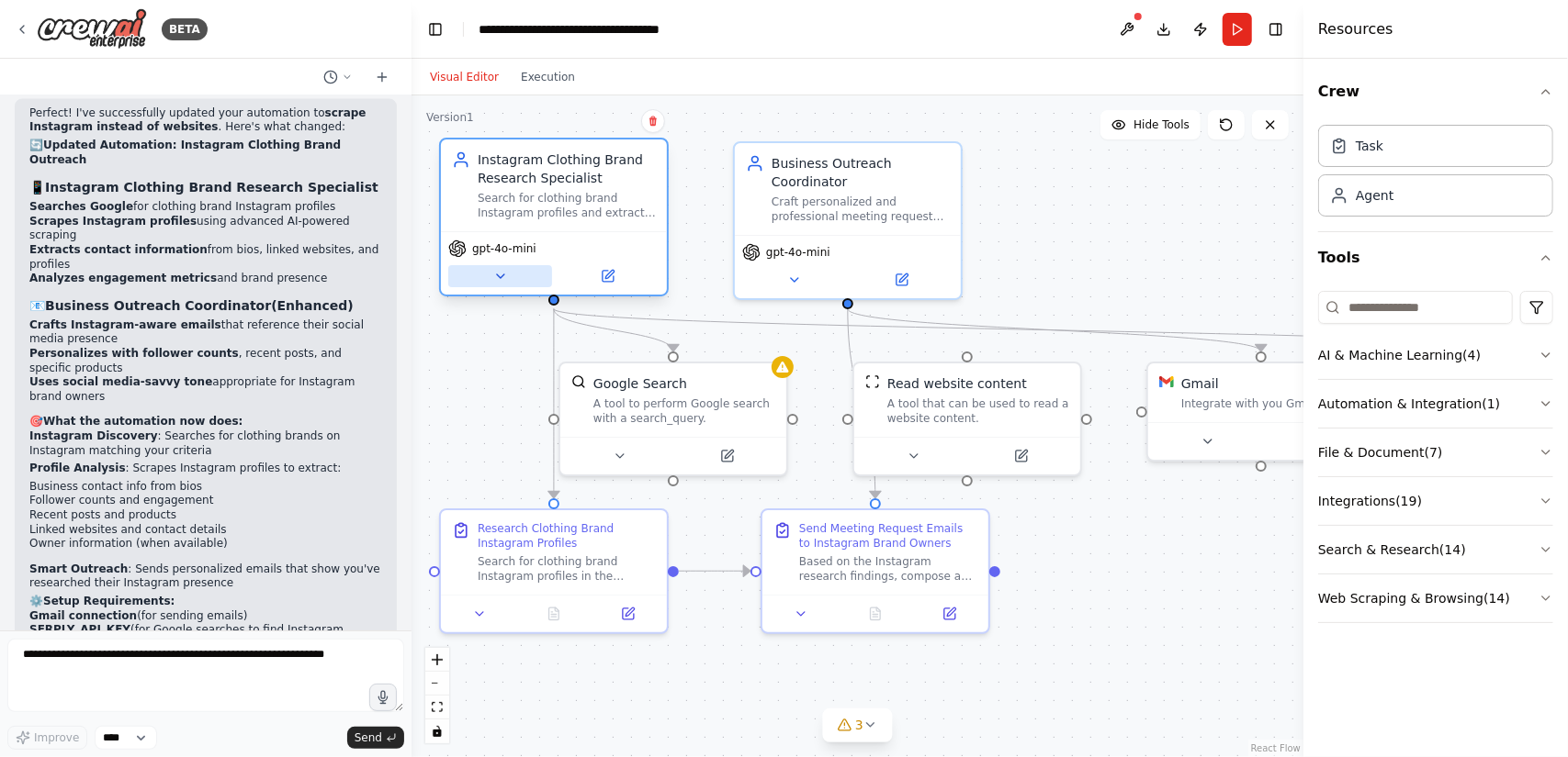
click at [512, 265] on button at bounding box center [500, 275] width 103 height 22
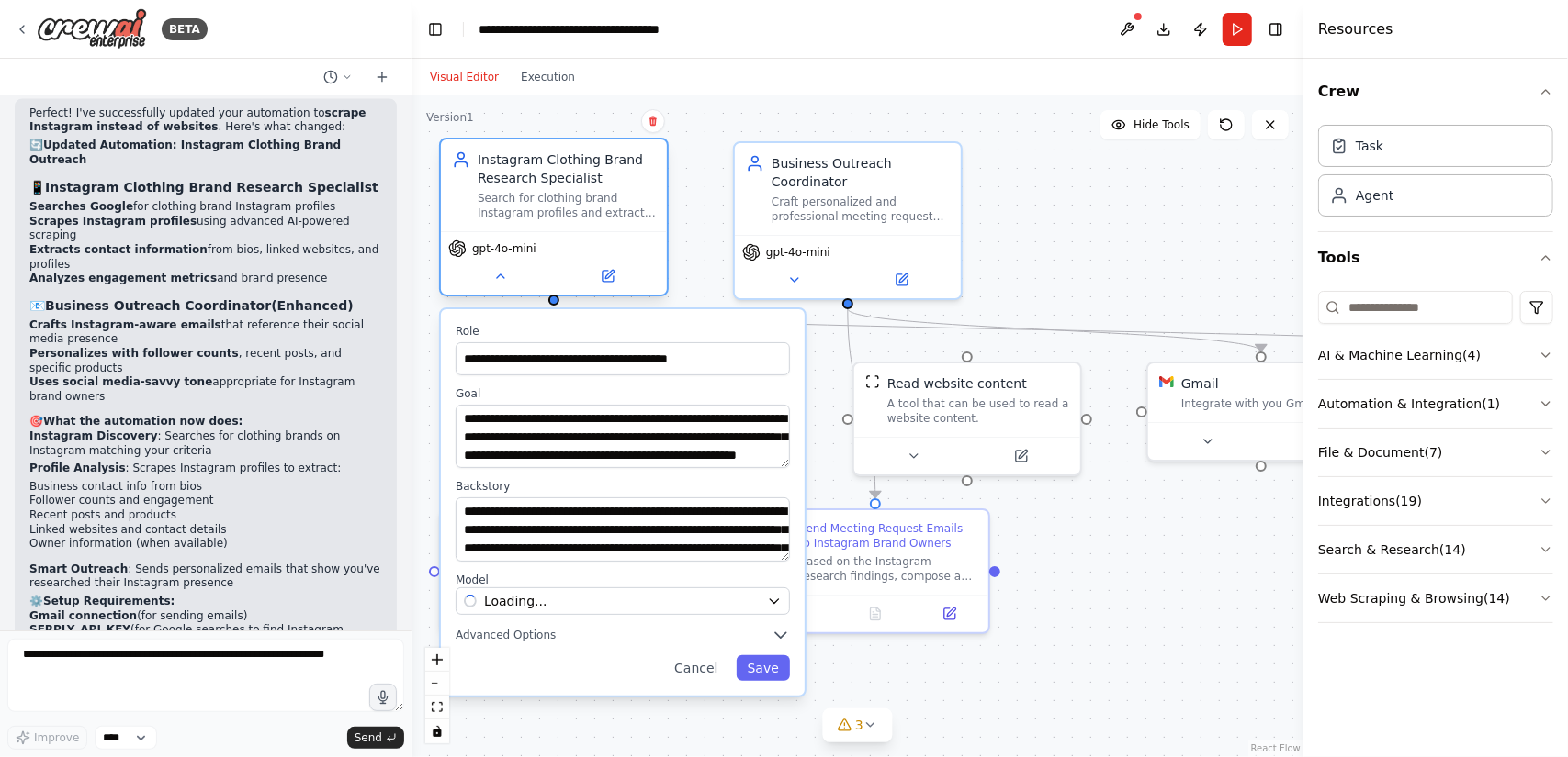
click at [520, 246] on span "gpt-4o-mini" at bounding box center [504, 249] width 64 height 15
click at [654, 597] on div "OpenAI - gpt-4o-mini" at bounding box center [612, 601] width 296 height 19
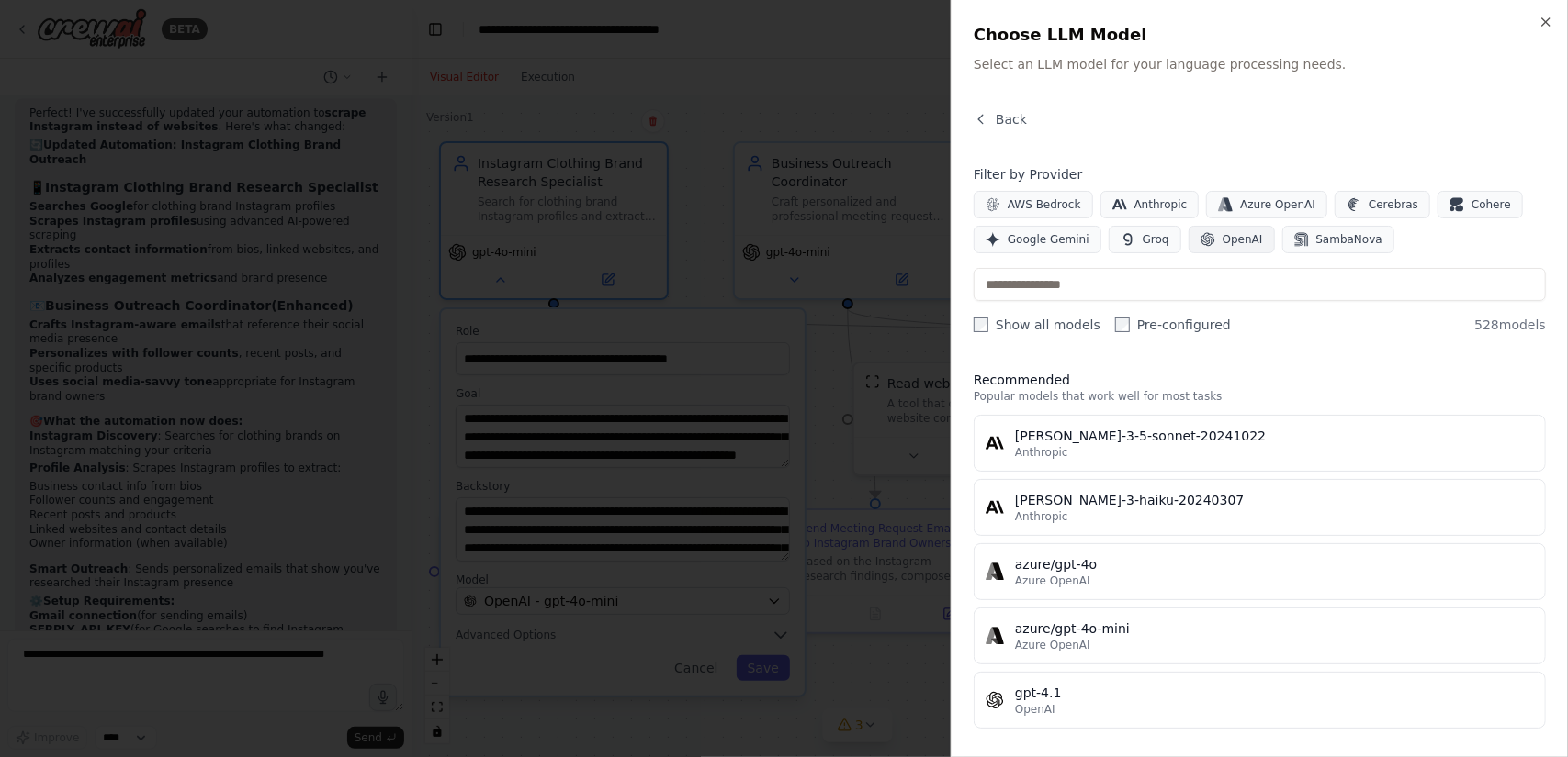
click at [1220, 246] on button "OpenAI" at bounding box center [1232, 239] width 86 height 27
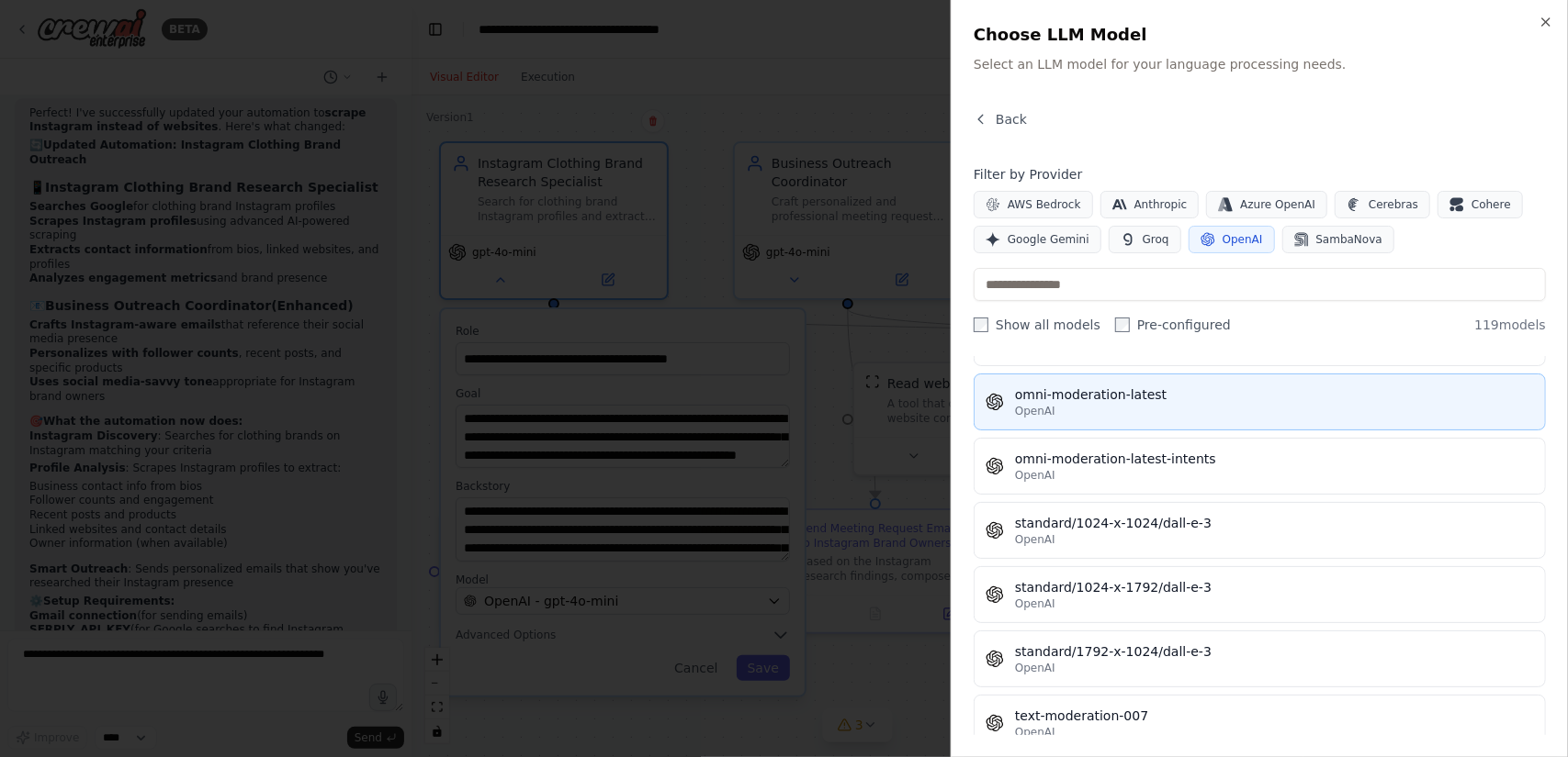
scroll to position [7318, 0]
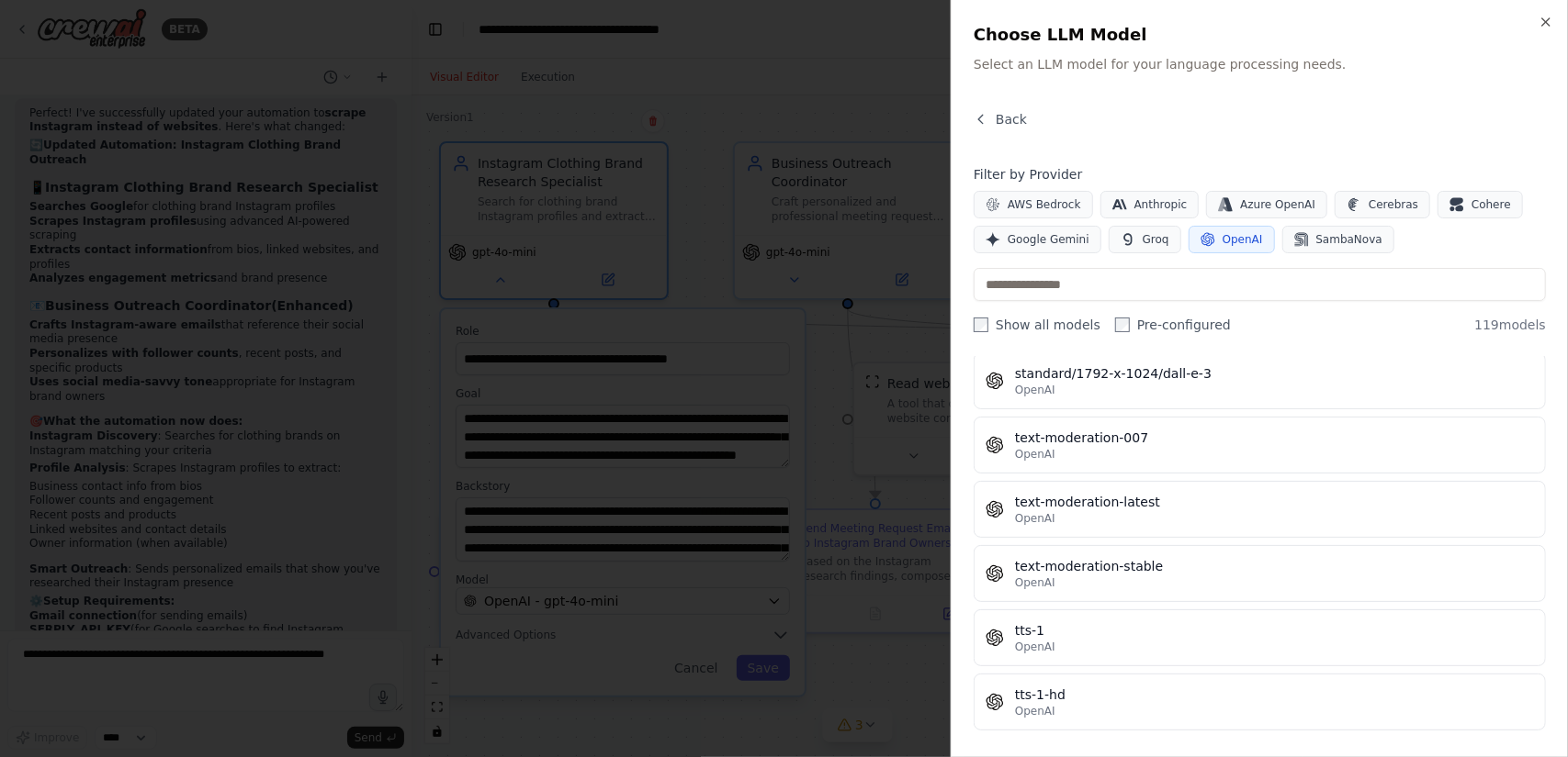
click at [1537, 27] on h2 "Choose LLM Model" at bounding box center [1259, 34] width 572 height 25
click at [1539, 24] on icon "button" at bounding box center [1545, 23] width 15 height 15
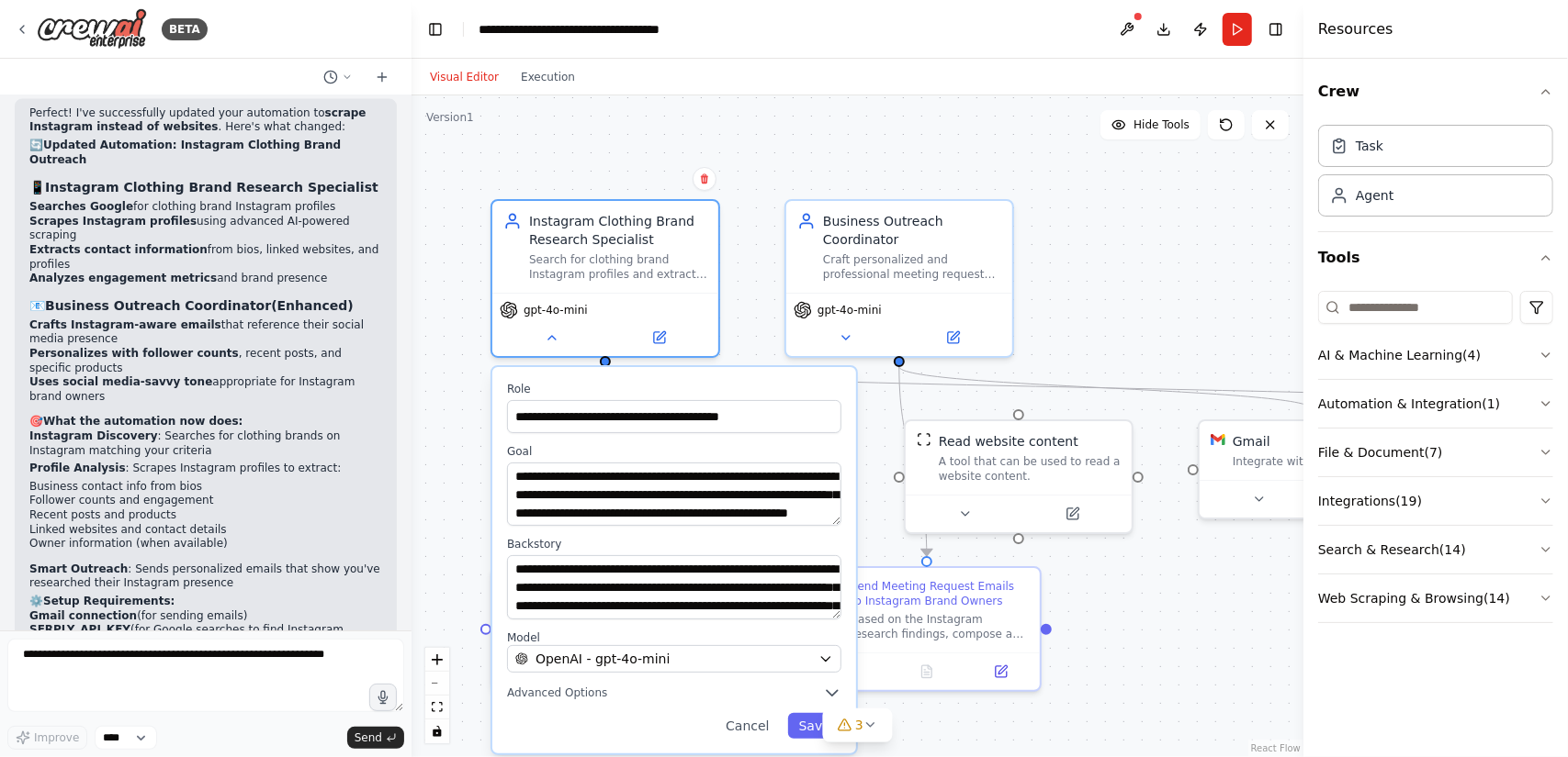
drag, startPoint x: 1097, startPoint y: 564, endPoint x: 1080, endPoint y: 559, distance: 17.7
click at [1150, 622] on div ".deletable-edge-delete-btn { width: 20px; height: 20px; border: 0px solid #ffff…" at bounding box center [857, 426] width 892 height 662
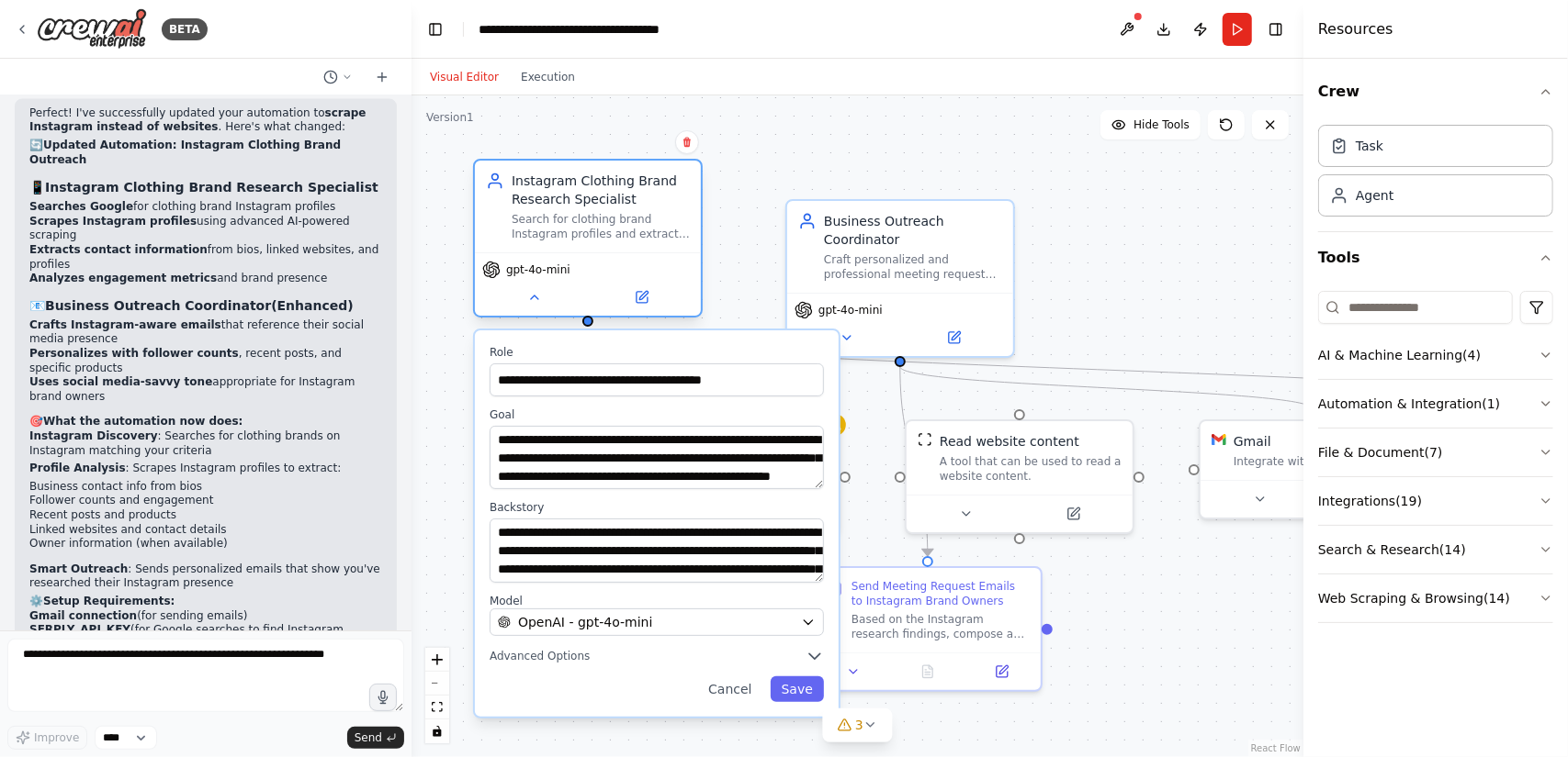
drag, startPoint x: 627, startPoint y: 239, endPoint x: 626, endPoint y: 141, distance: 98.0
click at [608, 172] on div "Instagram Clothing Brand Research Specialist" at bounding box center [600, 190] width 179 height 37
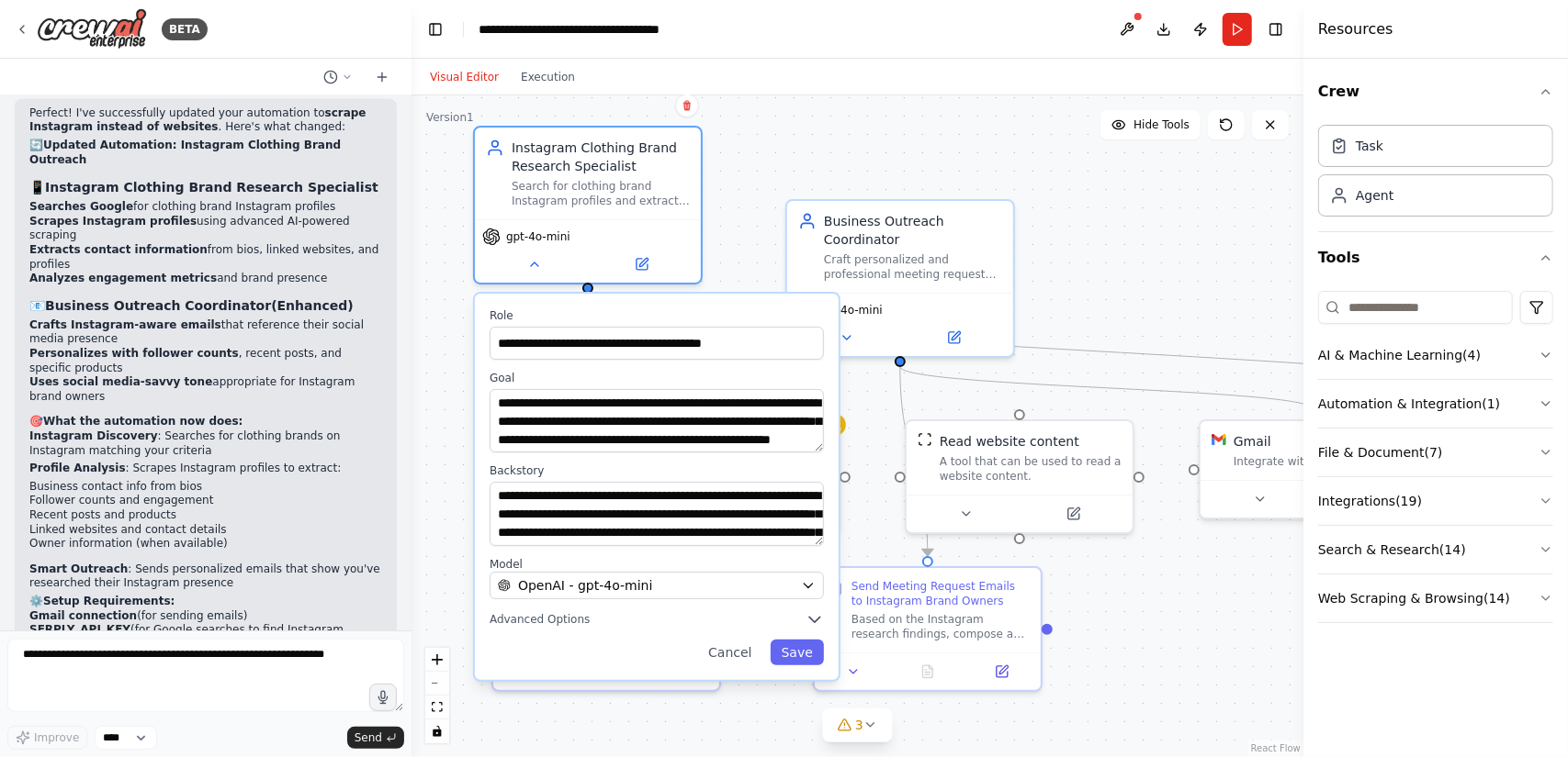
click at [867, 111] on div ".deletable-edge-delete-btn { width: 20px; height: 20px; border: 0px solid #ffff…" at bounding box center [857, 426] width 892 height 662
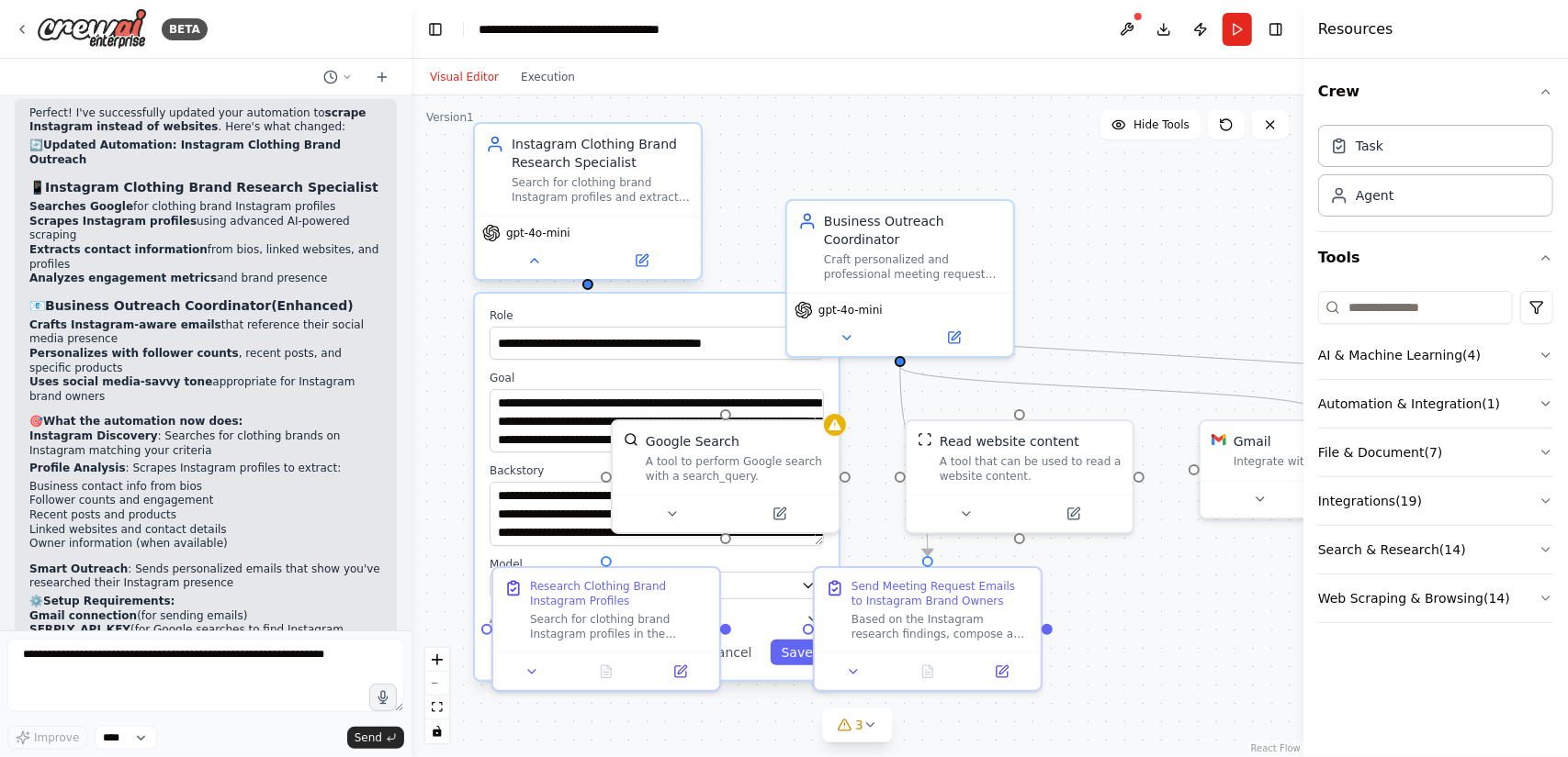
click at [573, 168] on div "Instagram Clothing Brand Research Specialist" at bounding box center [600, 153] width 179 height 37
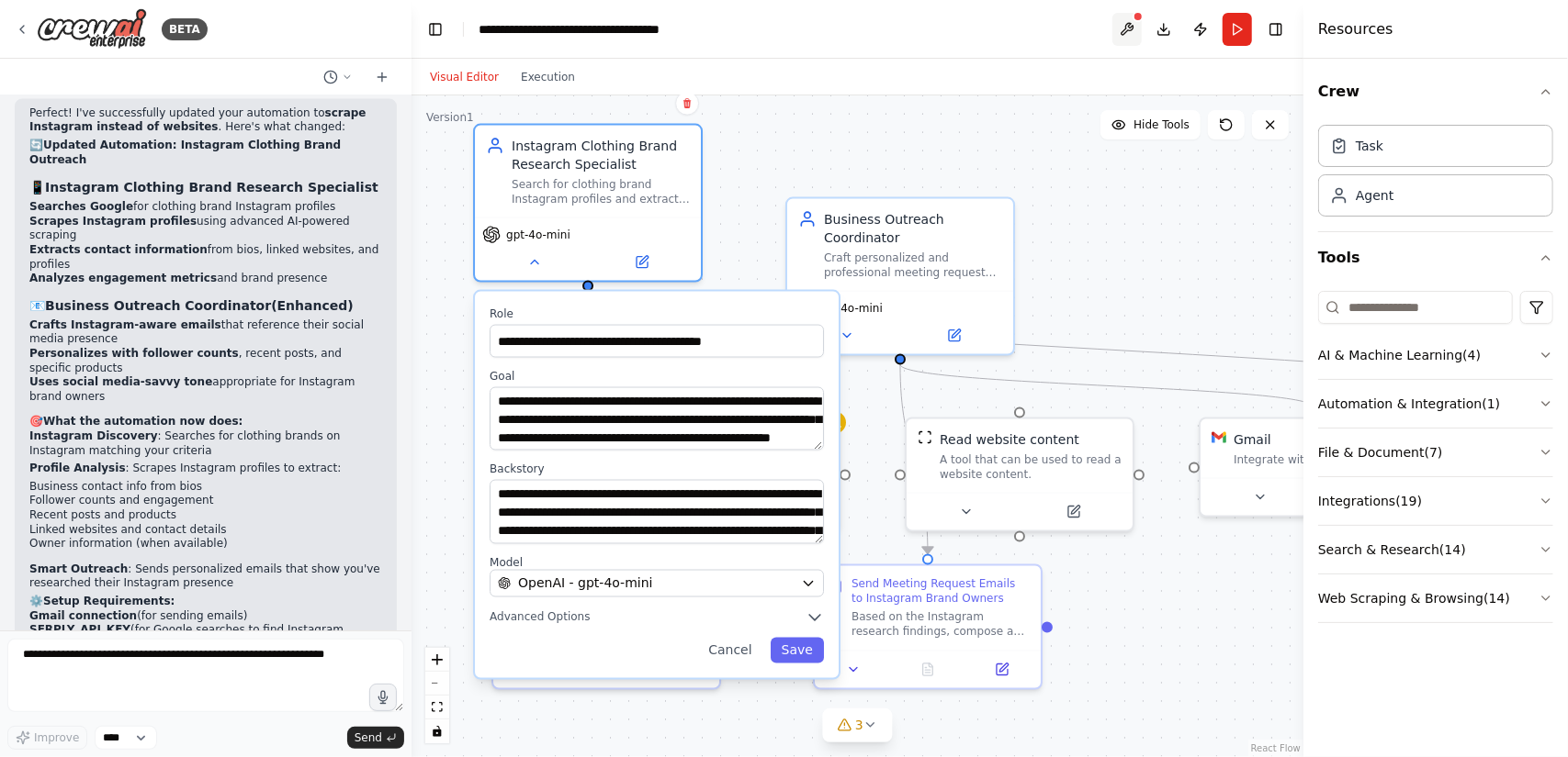
click at [1132, 30] on button at bounding box center [1126, 29] width 29 height 33
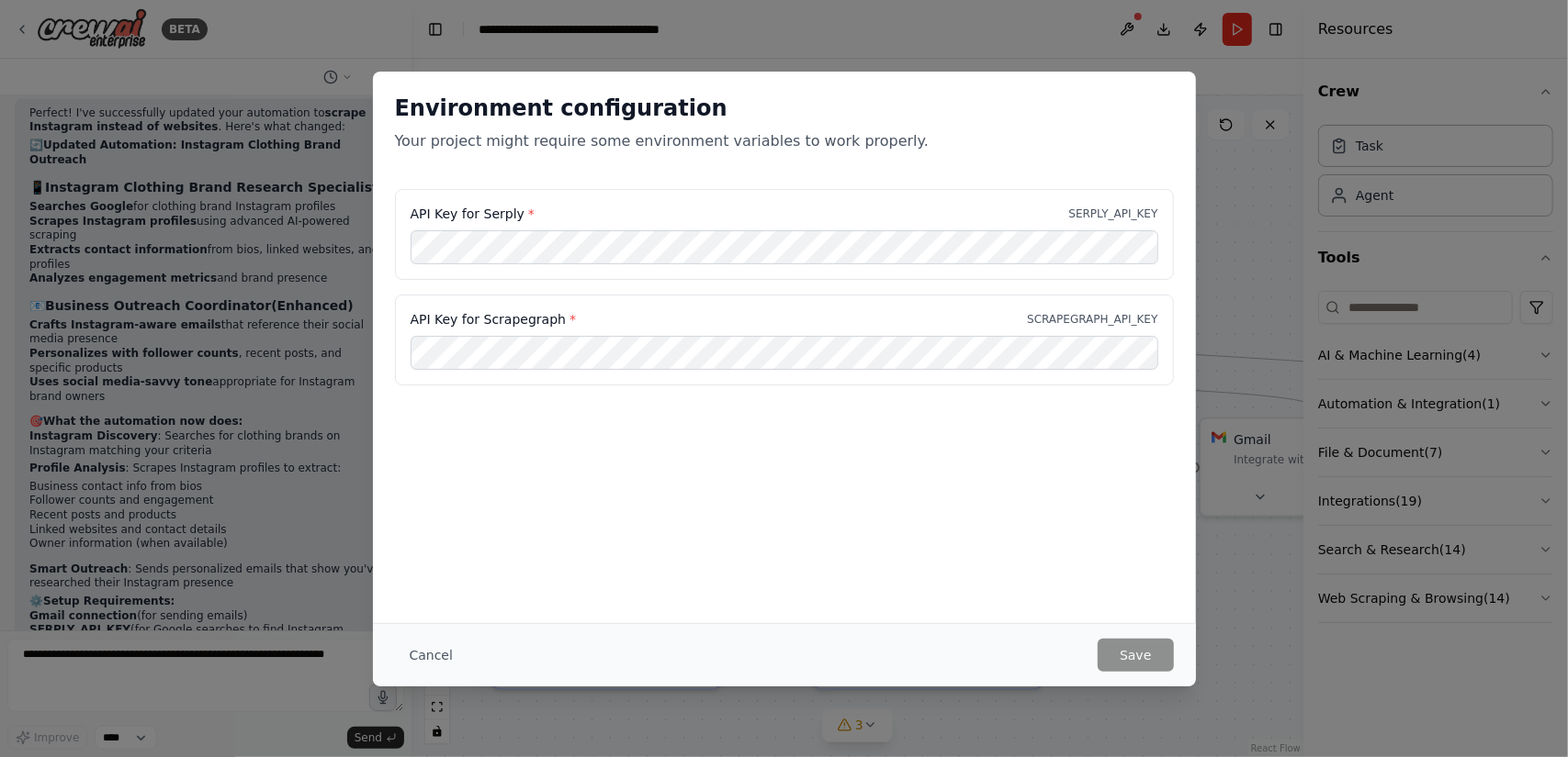
click at [639, 446] on div "Environment configuration Your project might require some environment variables…" at bounding box center [784, 347] width 823 height 551
drag, startPoint x: 477, startPoint y: 210, endPoint x: 513, endPoint y: 213, distance: 36.1
click at [513, 213] on label "API Key for Serply *" at bounding box center [473, 214] width 124 height 19
copy label "Serply"
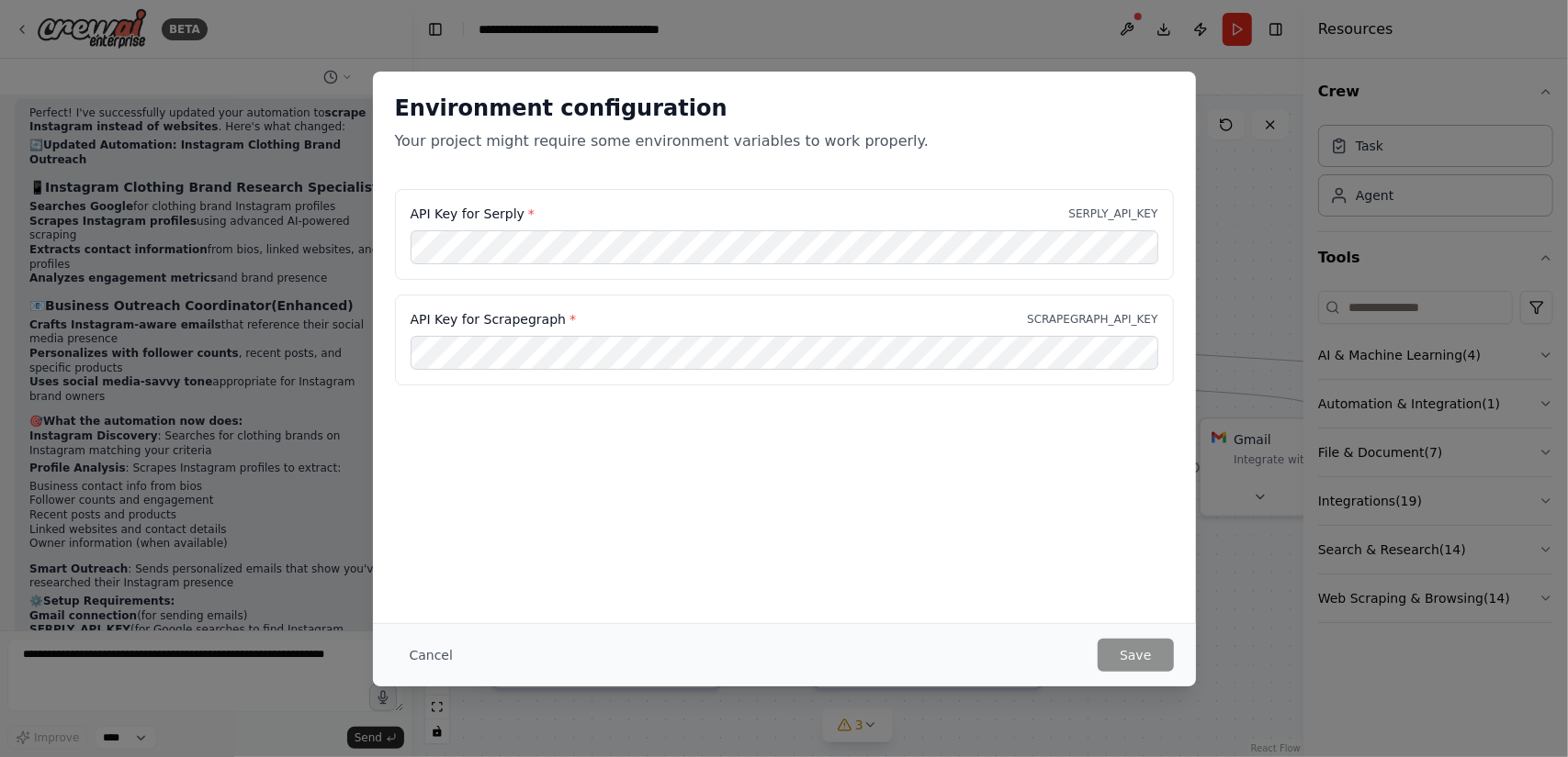
click at [702, 484] on div "Environment configuration Your project might require some environment variables…" at bounding box center [784, 347] width 823 height 551
drag, startPoint x: 480, startPoint y: 321, endPoint x: 551, endPoint y: 317, distance: 71.1
click at [551, 317] on label "API Key for Scrapegraph *" at bounding box center [493, 319] width 166 height 19
copy label "Scrapegraph"
